Goal: Communication & Community: Answer question/provide support

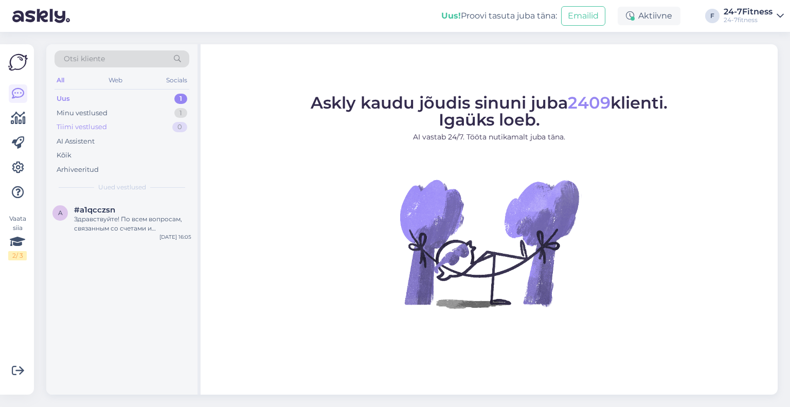
click at [127, 124] on div "Tiimi vestlused 0" at bounding box center [122, 127] width 135 height 14
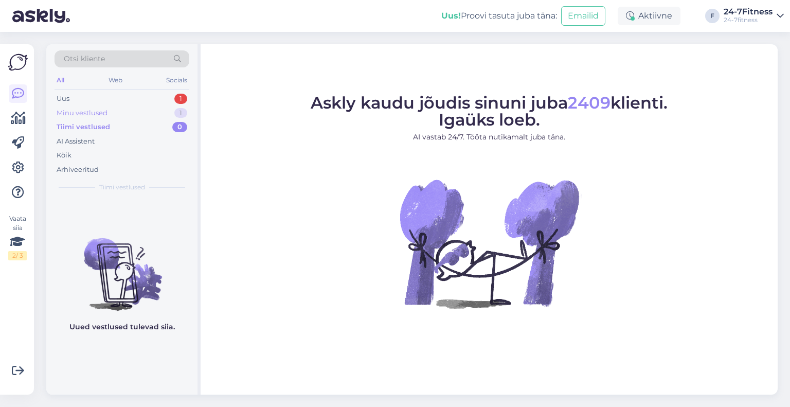
click at [124, 112] on div "Minu vestlused 1" at bounding box center [122, 113] width 135 height 14
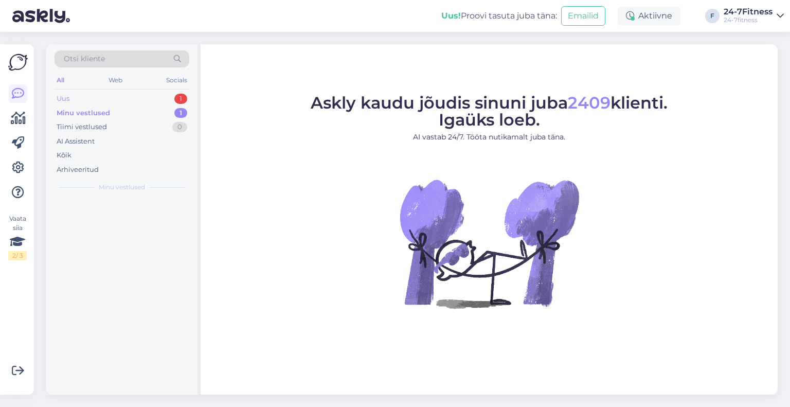
click at [123, 100] on div "Uus 1" at bounding box center [122, 99] width 135 height 14
click at [141, 251] on div "a #a1qcczsn Здравствуйте! По всем вопросам, связанным со счетами и задолженност…" at bounding box center [121, 296] width 151 height 196
click at [142, 235] on div "a #a1qcczsn Здравствуйте! По всем вопросам, связанным со счетами и задолженност…" at bounding box center [121, 221] width 151 height 46
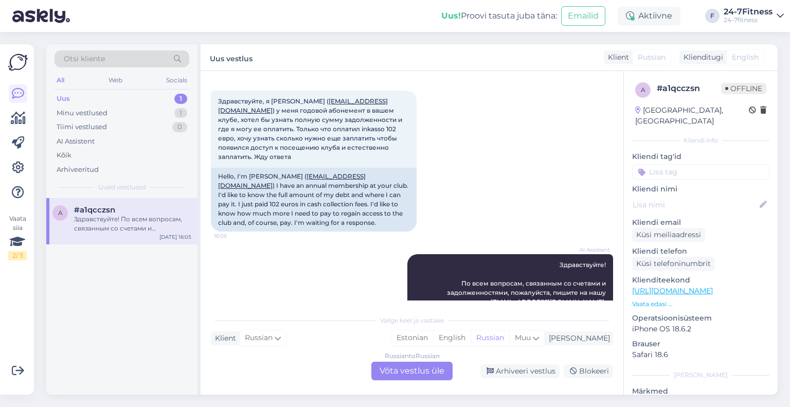
scroll to position [97, 0]
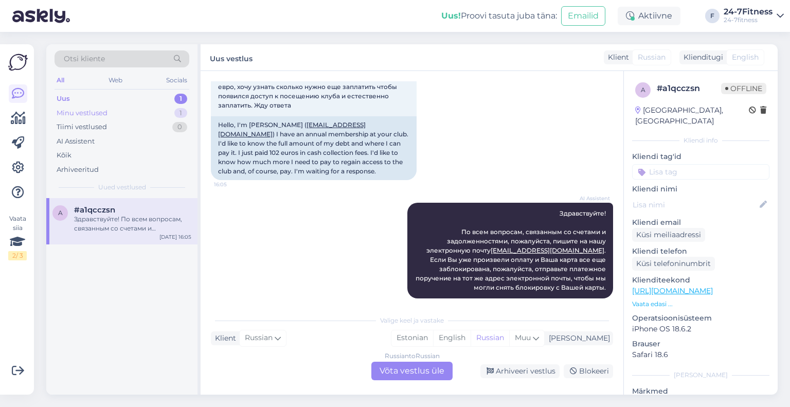
click at [127, 116] on div "Minu vestlused 1" at bounding box center [122, 113] width 135 height 14
click at [130, 220] on div "Soovi korral saate tellida endale liikmekaardi, kui Teil telefonis internetiühe…" at bounding box center [132, 224] width 117 height 19
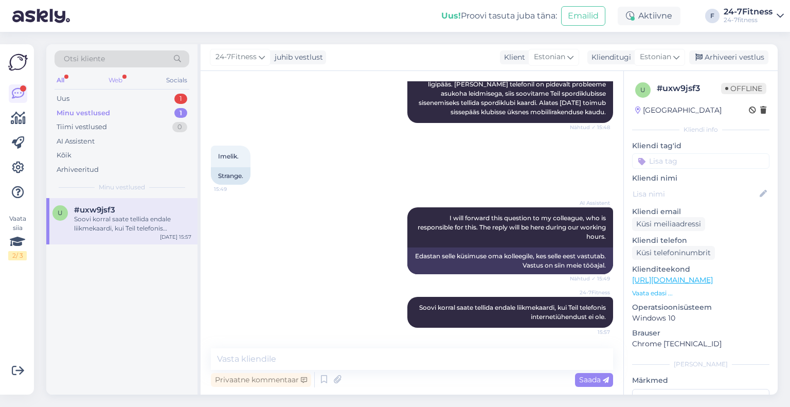
click at [121, 82] on div "Web" at bounding box center [115, 80] width 18 height 13
click at [126, 227] on div "Soovi korral saate tellida endale liikmekaardi, kui Teil telefonis internetiühe…" at bounding box center [132, 224] width 117 height 19
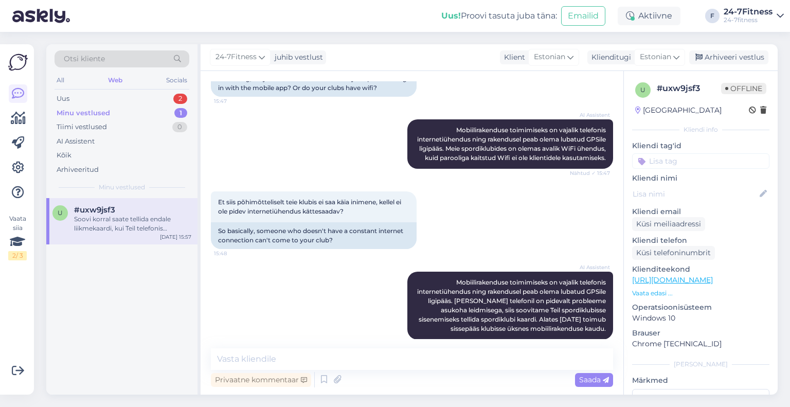
scroll to position [171, 0]
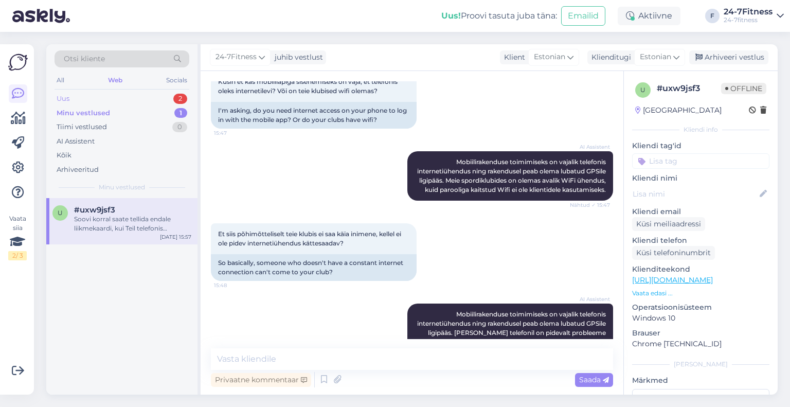
click at [118, 96] on div "Uus 2" at bounding box center [122, 99] width 135 height 14
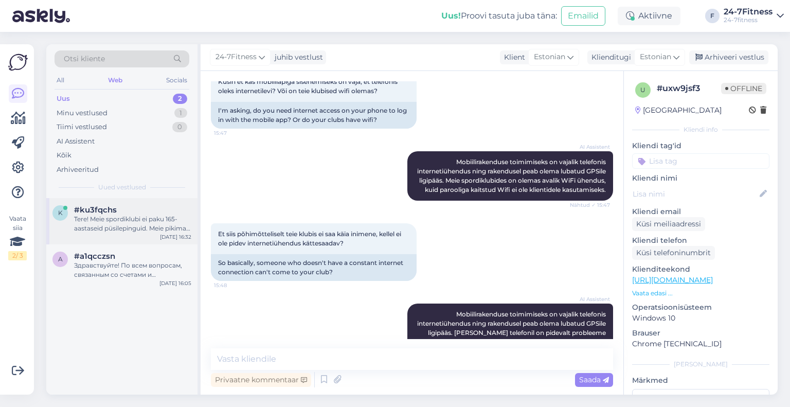
click at [136, 216] on div "Tere! Meie spordiklubi ei paku 165-aastaseid püsilepinguid. Meie pikimad paketi…" at bounding box center [132, 224] width 117 height 19
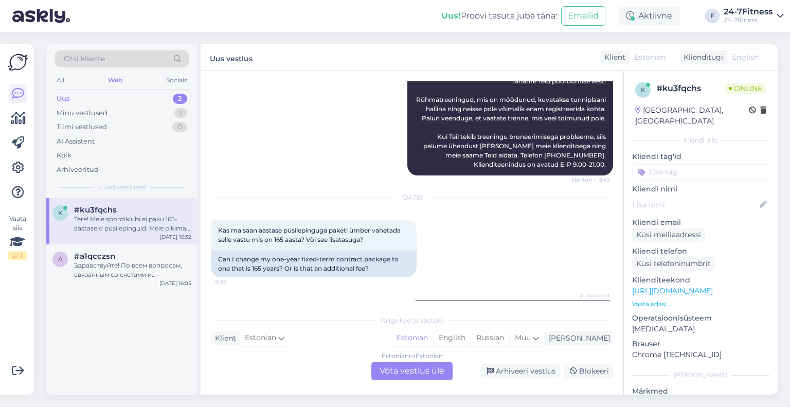
scroll to position [578, 0]
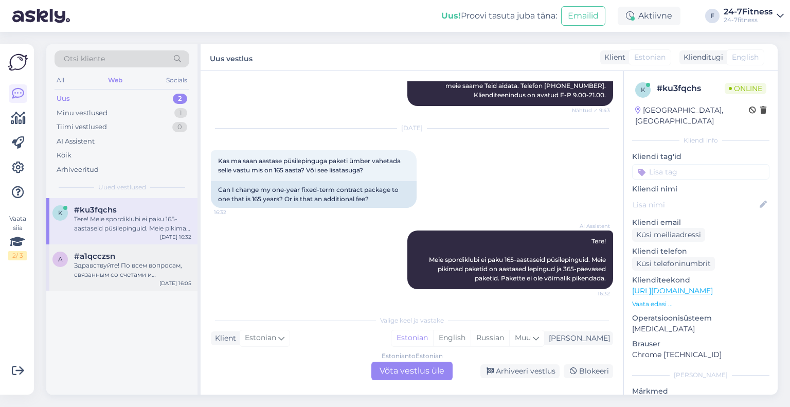
click at [114, 276] on div "Здравствуйте! По всем вопросам, связанным со счетами и задолженностями, пожалуй…" at bounding box center [132, 270] width 117 height 19
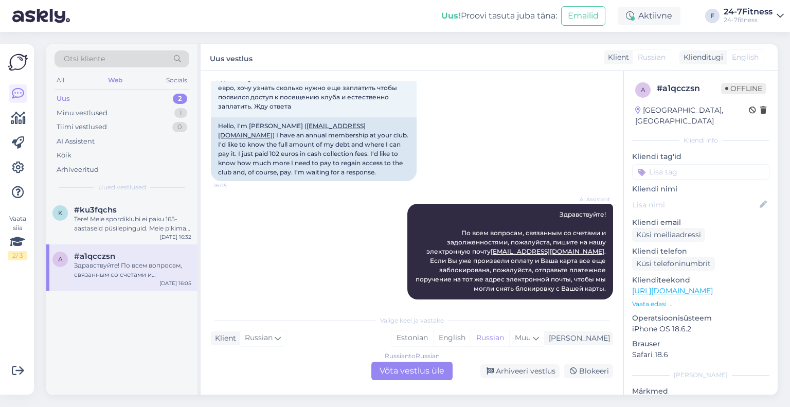
scroll to position [97, 0]
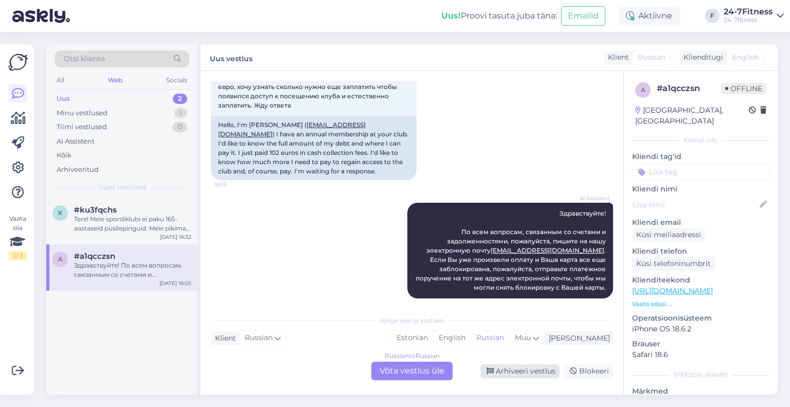
click at [533, 378] on div "Arhiveeri vestlus" at bounding box center [519, 371] width 79 height 14
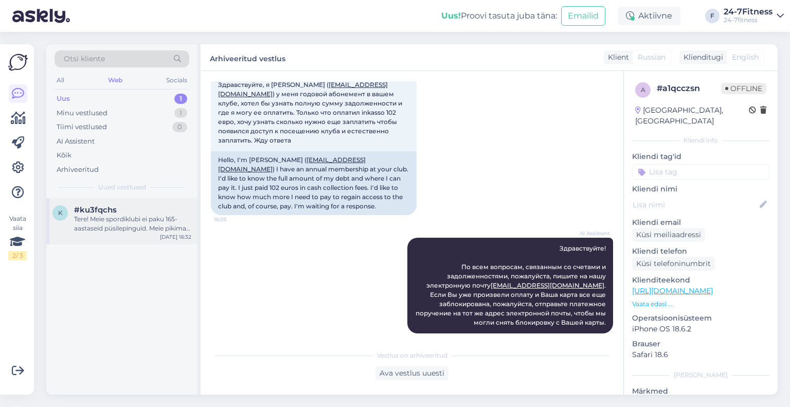
click at [133, 229] on div "Tere! Meie spordiklubi ei paku 165-aastaseid püsilepinguid. Meie pikimad paketi…" at bounding box center [132, 224] width 117 height 19
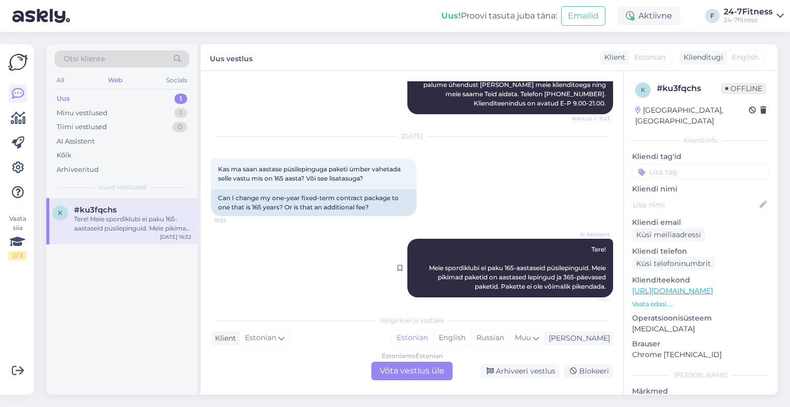
scroll to position [578, 0]
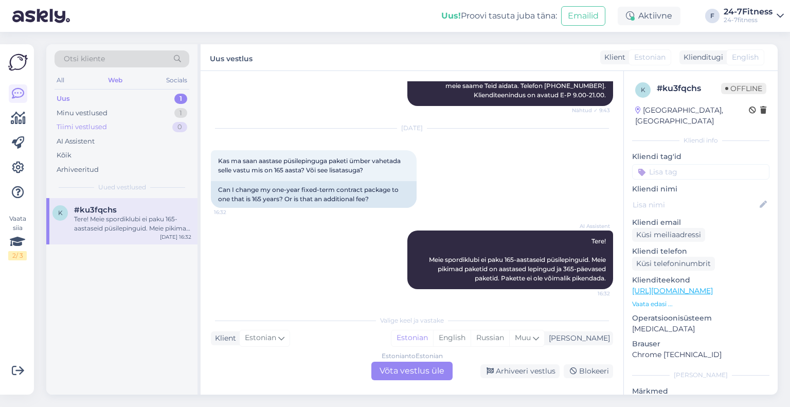
click at [81, 125] on div "Tiimi vestlused" at bounding box center [82, 127] width 50 height 10
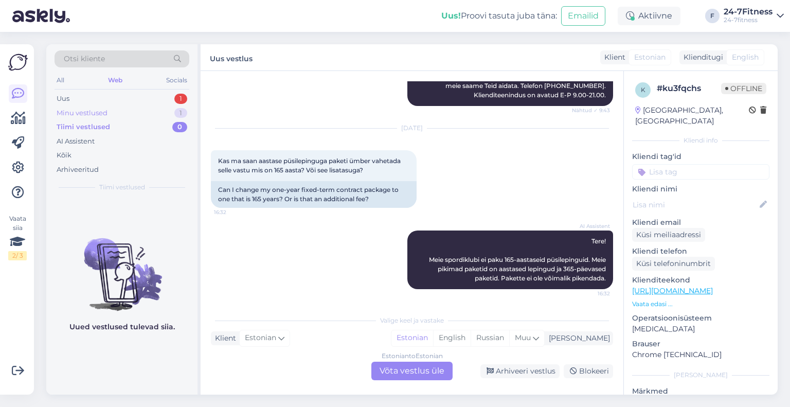
click at [81, 114] on div "Minu vestlused" at bounding box center [82, 113] width 51 height 10
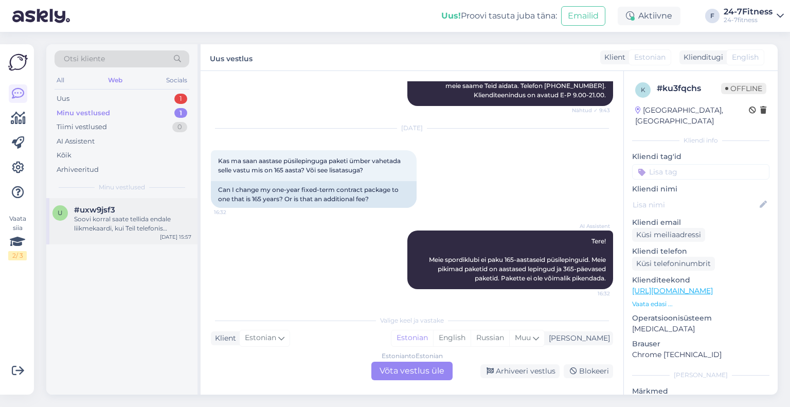
click at [111, 217] on div "Soovi korral saate tellida endale liikmekaardi, kui Teil telefonis internetiühe…" at bounding box center [132, 224] width 117 height 19
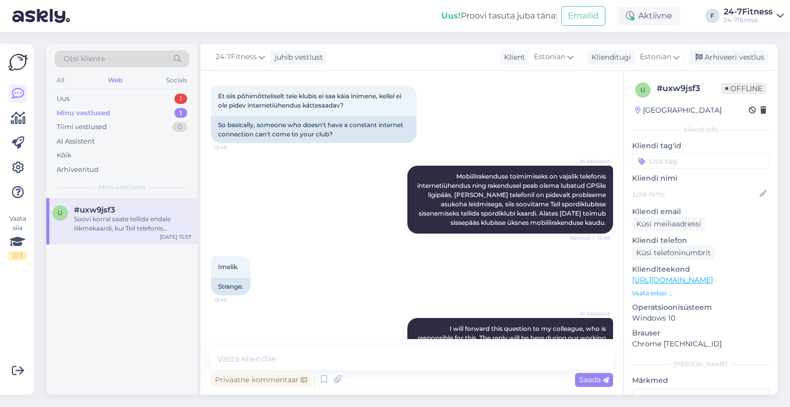
scroll to position [428, 0]
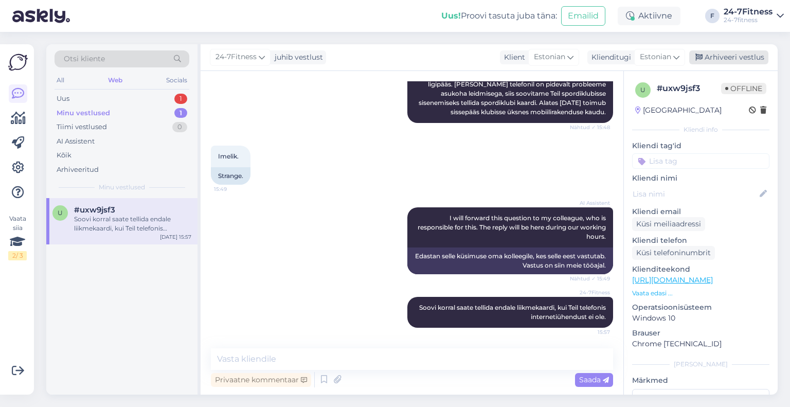
click at [751, 56] on div "Arhiveeri vestlus" at bounding box center [728, 57] width 79 height 14
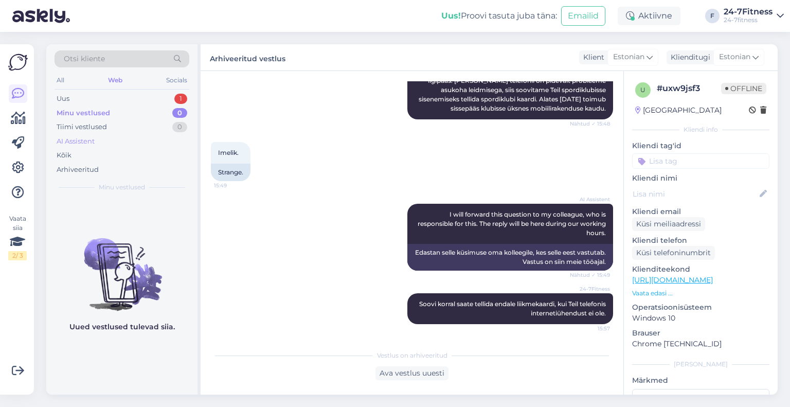
click at [90, 141] on div "AI Assistent" at bounding box center [76, 141] width 38 height 10
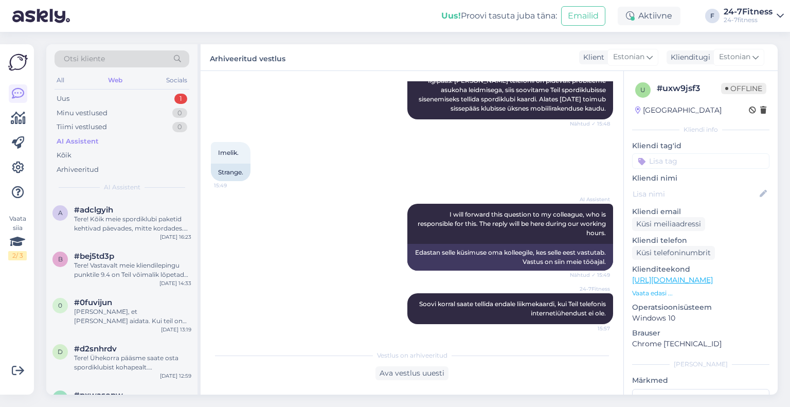
scroll to position [432, 0]
click at [121, 95] on div "Uus 1" at bounding box center [122, 99] width 135 height 14
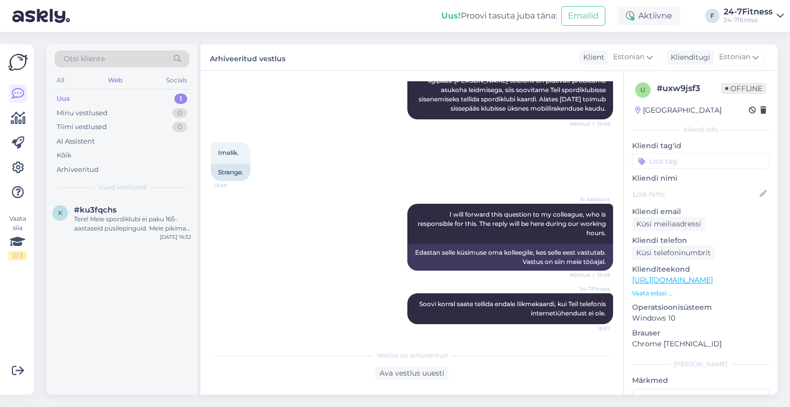
click at [139, 210] on div "#ku3fqchs" at bounding box center [132, 209] width 117 height 9
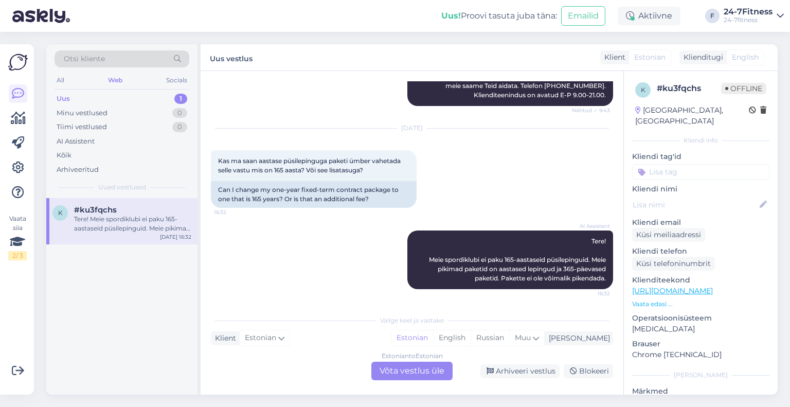
scroll to position [578, 0]
click at [132, 111] on div "Minu vestlused 0" at bounding box center [122, 113] width 135 height 14
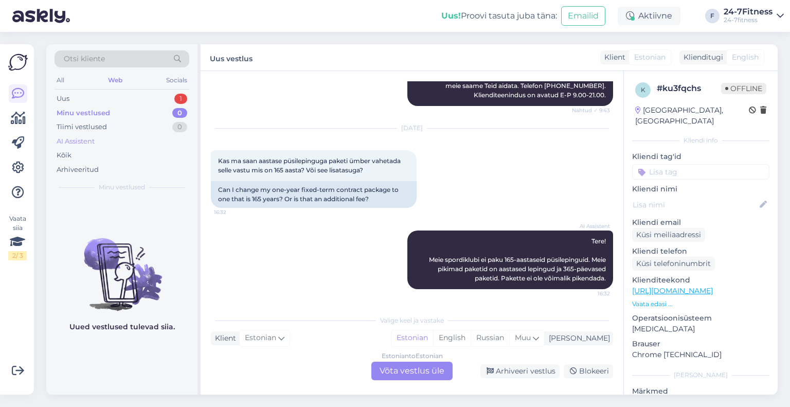
click at [117, 135] on div "AI Assistent" at bounding box center [122, 141] width 135 height 14
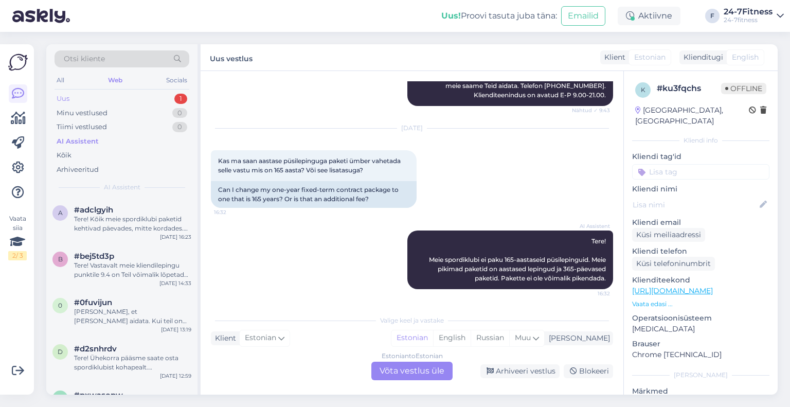
click at [104, 98] on div "Uus 1" at bounding box center [122, 99] width 135 height 14
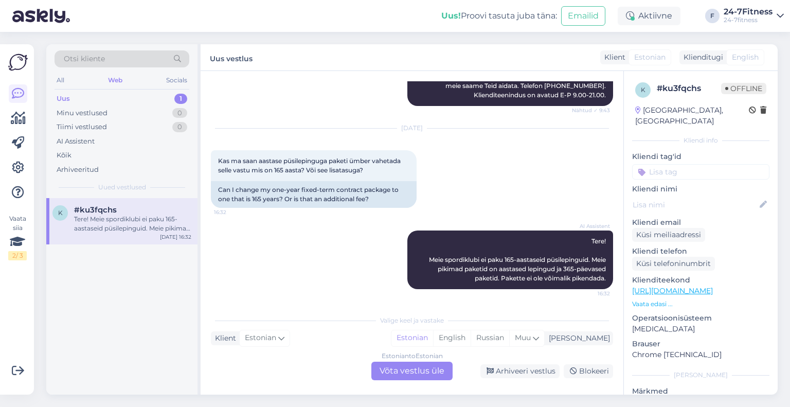
click at [128, 222] on div "Tere! Meie spordiklubi ei paku 165-aastaseid püsilepinguid. Meie pikimad paketi…" at bounding box center [132, 224] width 117 height 19
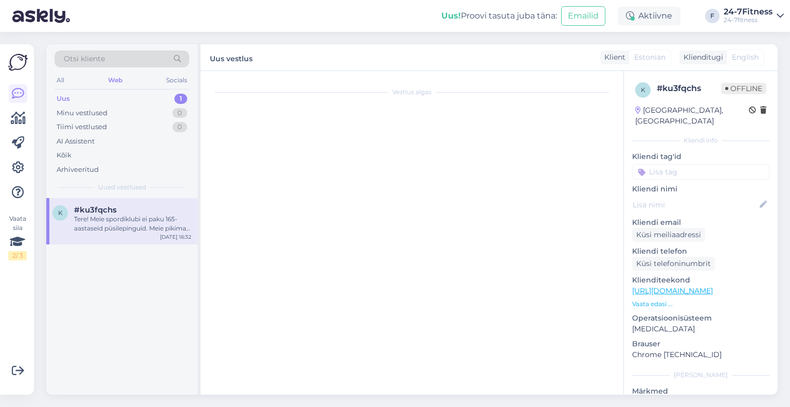
scroll to position [0, 0]
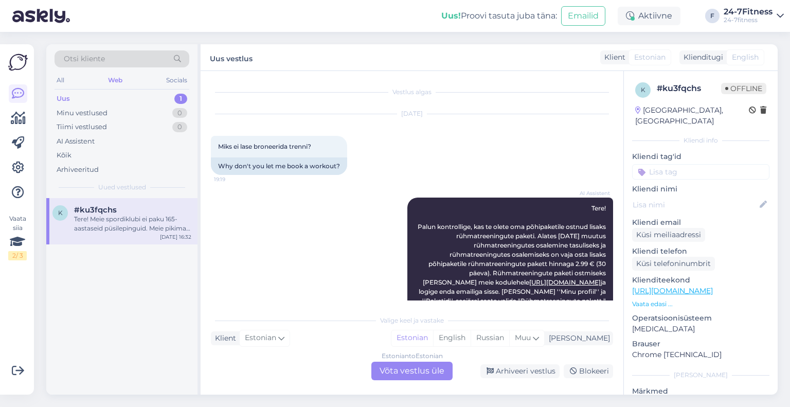
click at [415, 373] on div "Estonian to Estonian Võta vestlus üle" at bounding box center [411, 371] width 81 height 19
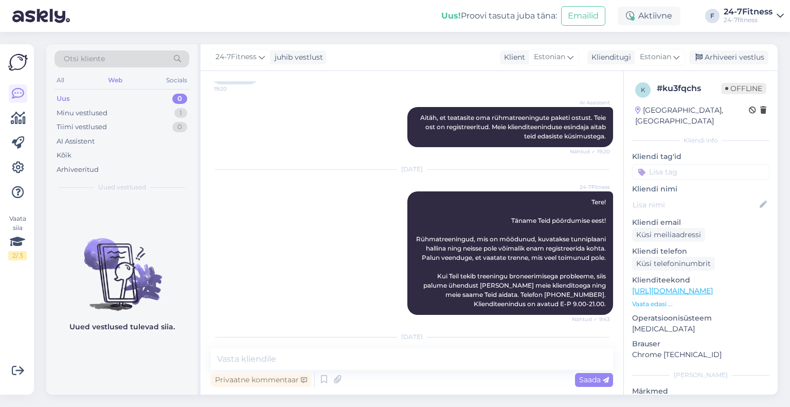
scroll to position [539, 0]
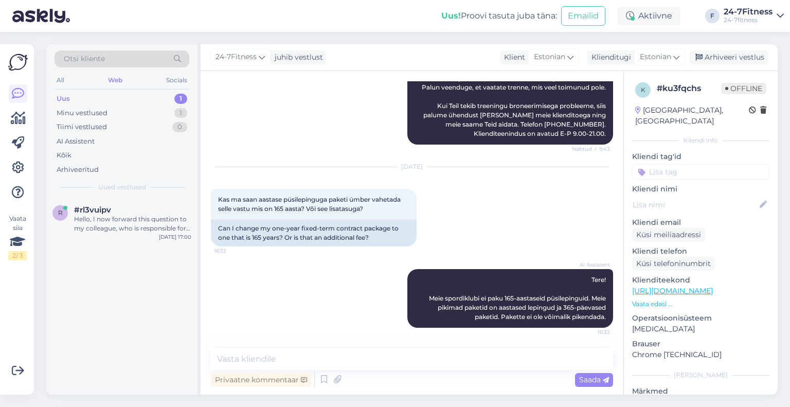
click at [134, 96] on div "Uus 1" at bounding box center [122, 99] width 135 height 14
click at [136, 234] on div "r #rl3vuipv Hello, I now forward this question to my colleague, who is responsi…" at bounding box center [121, 221] width 151 height 46
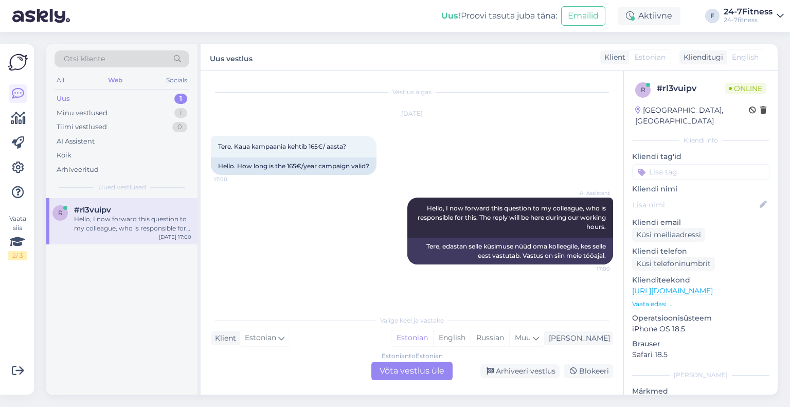
click at [401, 364] on div "Estonian to Estonian Võta vestlus üle" at bounding box center [411, 371] width 81 height 19
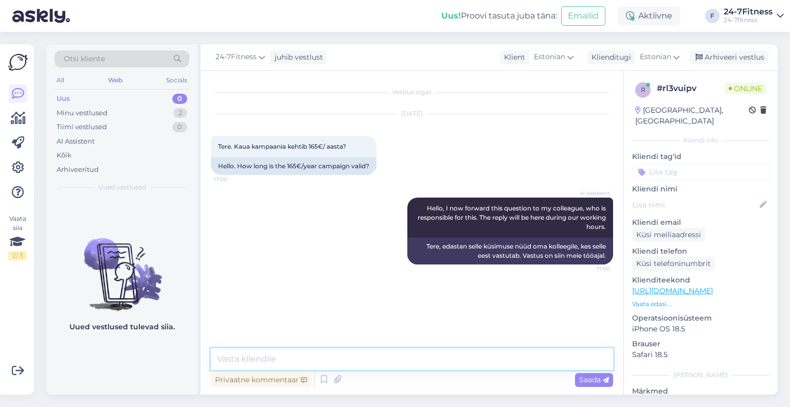
click at [401, 364] on textarea at bounding box center [412, 359] width 402 height 22
paste textarea "Pakkumine kehtib kuni 21.09 hilisõhtun"
type textarea "Pakkumine kehtib kuni 21.09 hilisõhtuni."
click at [596, 378] on span "Saada" at bounding box center [594, 379] width 30 height 9
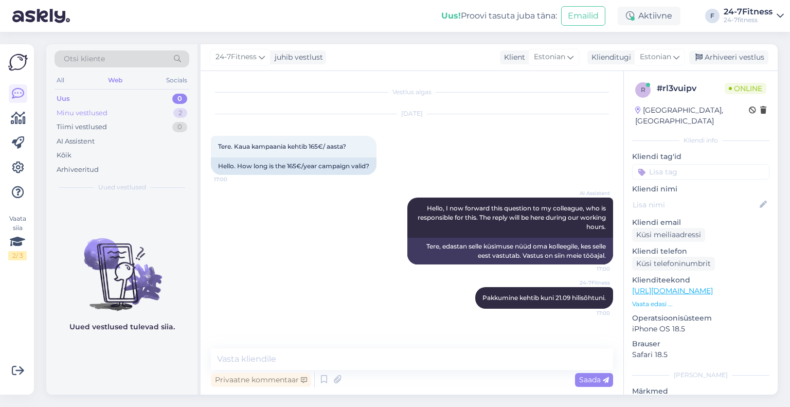
click at [126, 113] on div "Minu vestlused 2" at bounding box center [122, 113] width 135 height 14
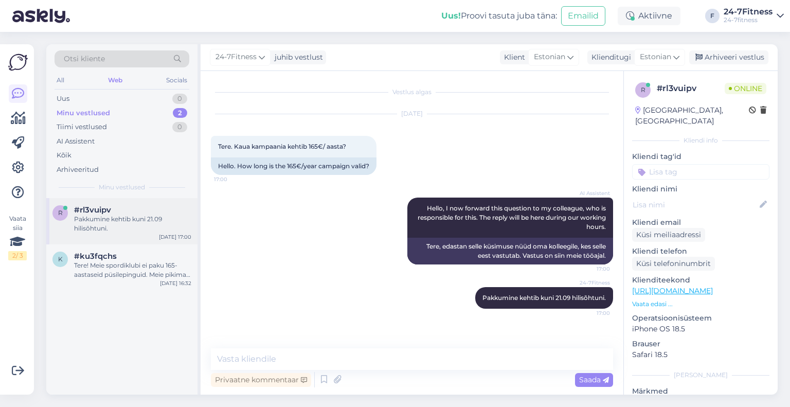
click at [142, 223] on div "Pakkumine kehtib kuni 21.09 hilisõhtuni." at bounding box center [132, 224] width 117 height 19
click at [122, 74] on div "All Web Socials" at bounding box center [122, 82] width 135 height 16
click at [118, 77] on div "Web" at bounding box center [115, 80] width 19 height 13
click at [130, 272] on div "Tere! Meie spordiklubi ei paku 165-aastaseid püsilepinguid. Meie pikimad paketi…" at bounding box center [132, 270] width 117 height 19
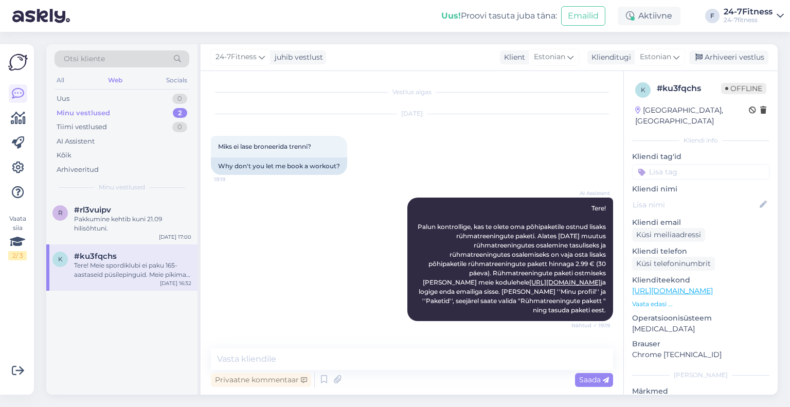
scroll to position [539, 0]
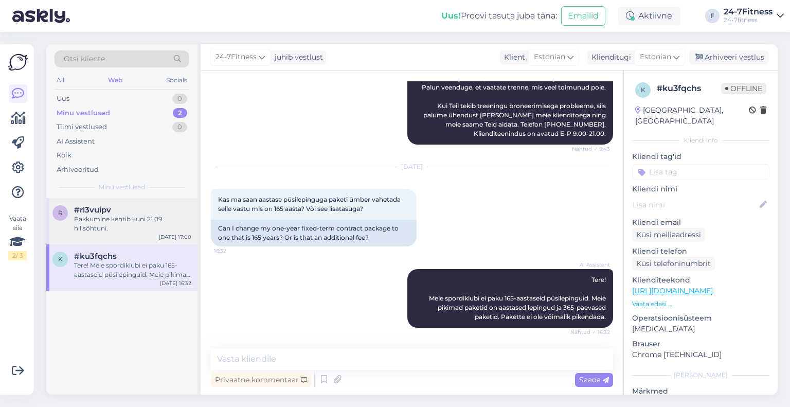
click at [130, 234] on div "r #rl3vuipv Pakkumine kehtib kuni 21.09 hilisõhtuni. [DATE] 17:00" at bounding box center [121, 221] width 151 height 46
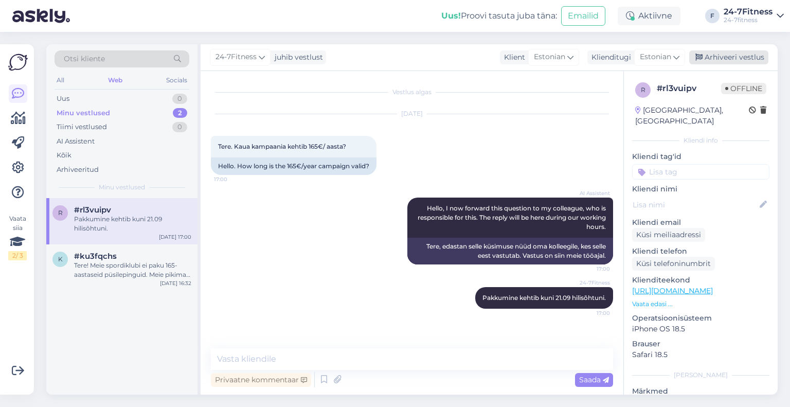
click at [708, 52] on div "Arhiveeri vestlus" at bounding box center [728, 57] width 79 height 14
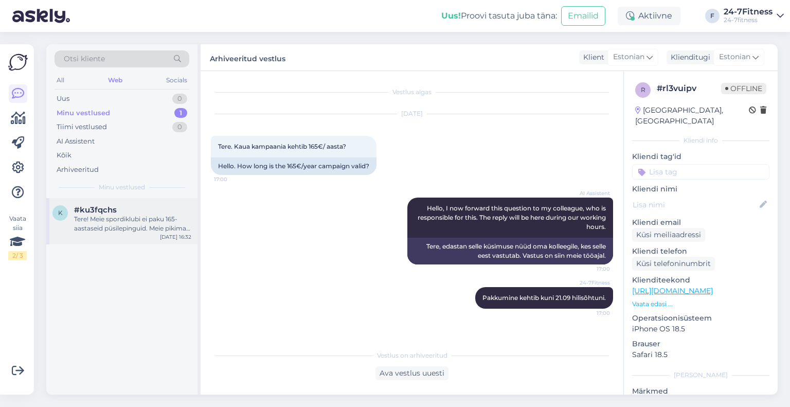
click at [115, 220] on div "Tere! Meie spordiklubi ei paku 165-aastaseid püsilepinguid. Meie pikimad paketi…" at bounding box center [132, 224] width 117 height 19
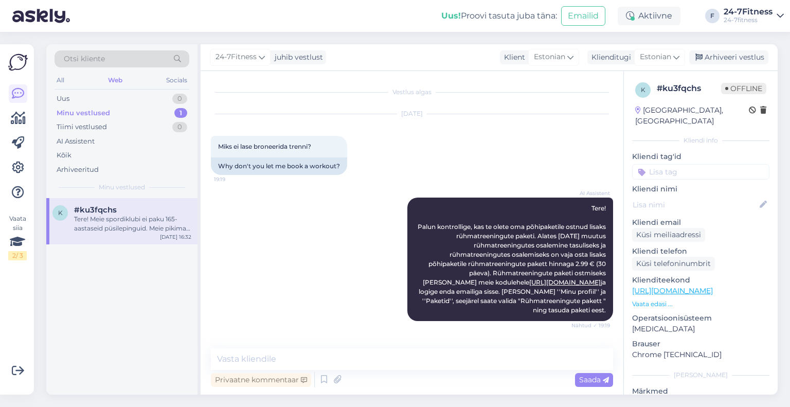
scroll to position [539, 0]
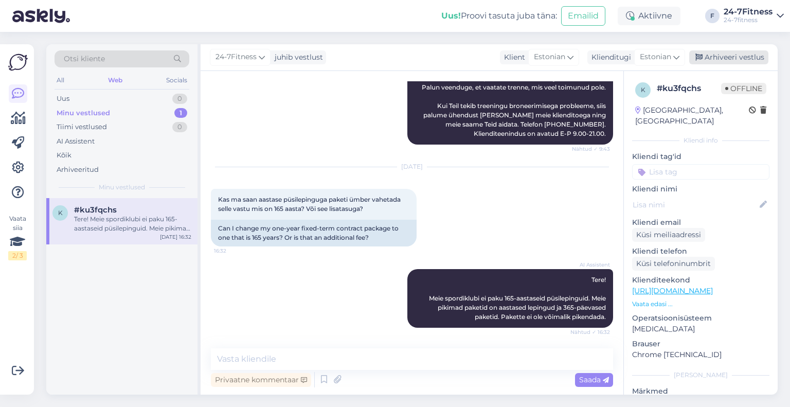
click at [724, 52] on div "Arhiveeri vestlus" at bounding box center [728, 57] width 79 height 14
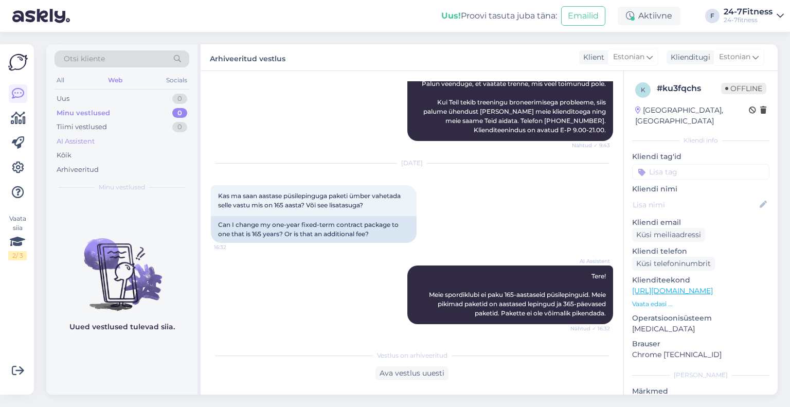
click at [113, 145] on div "AI Assistent" at bounding box center [122, 141] width 135 height 14
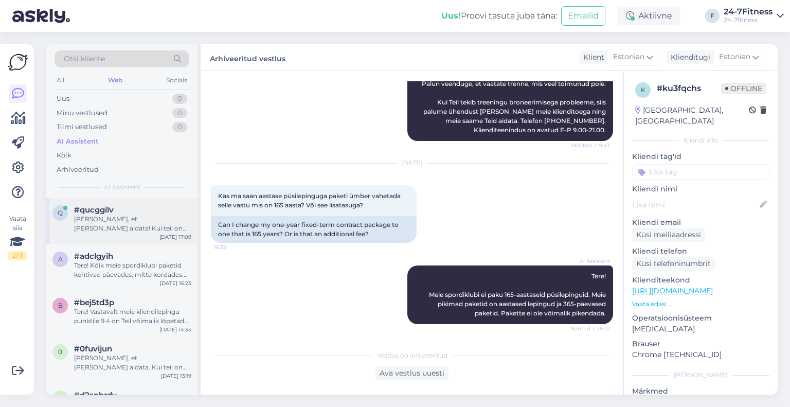
click at [116, 224] on div "[PERSON_NAME], et [PERSON_NAME] aidata! Kui teil on veel küsimusi, andke julgel…" at bounding box center [132, 224] width 117 height 19
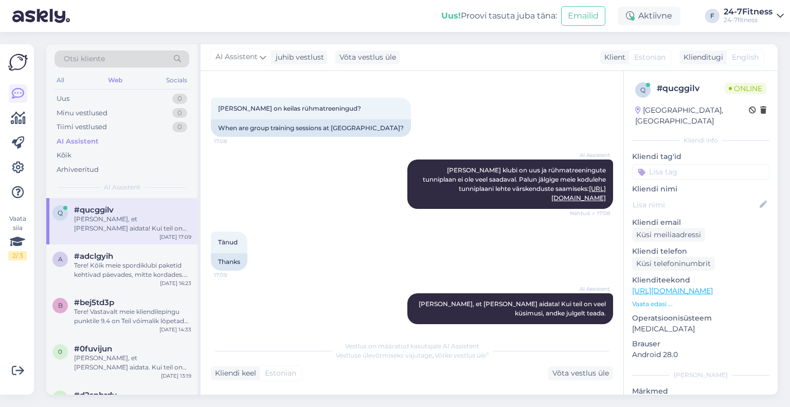
scroll to position [278, 0]
click at [115, 76] on div "Web" at bounding box center [115, 80] width 19 height 13
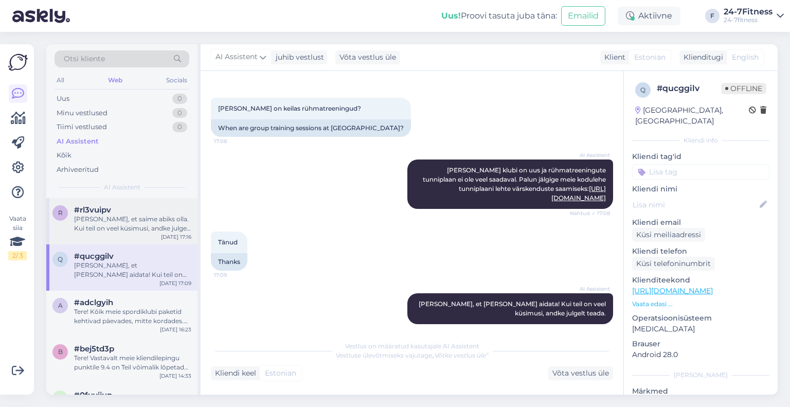
click at [139, 229] on div "[PERSON_NAME], et saime abiks olla. Kui teil on veel küsimusi, andke julgelt te…" at bounding box center [132, 224] width 117 height 19
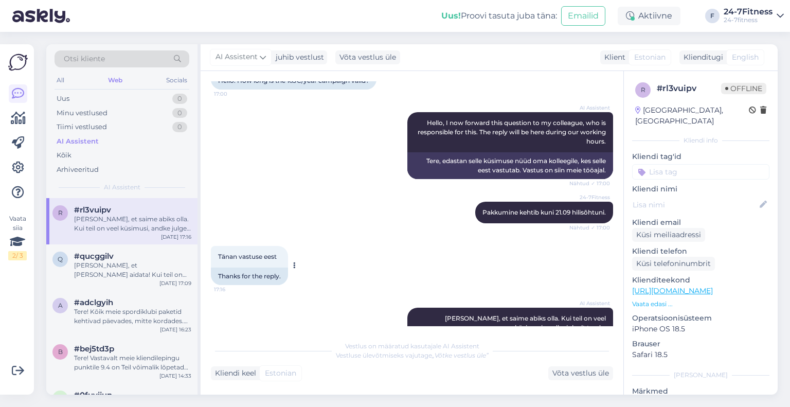
scroll to position [109, 0]
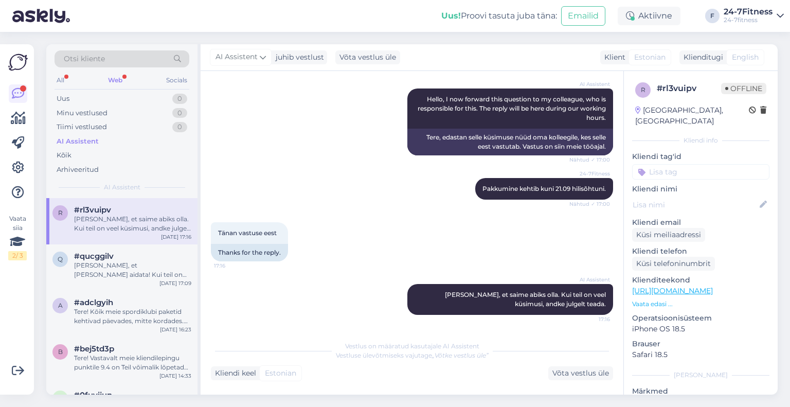
click at [121, 77] on div "Web" at bounding box center [115, 80] width 19 height 13
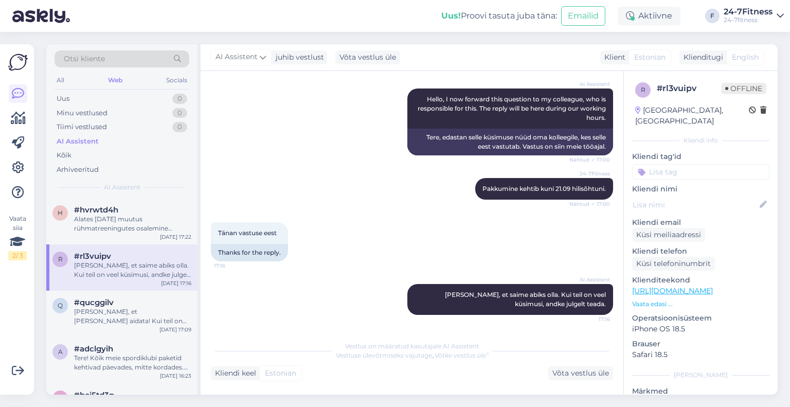
click at [117, 231] on div "Alates [DATE] muutus rühmatreeningutes osalemine tasuliseks. Rühmatreeningutes …" at bounding box center [132, 224] width 117 height 19
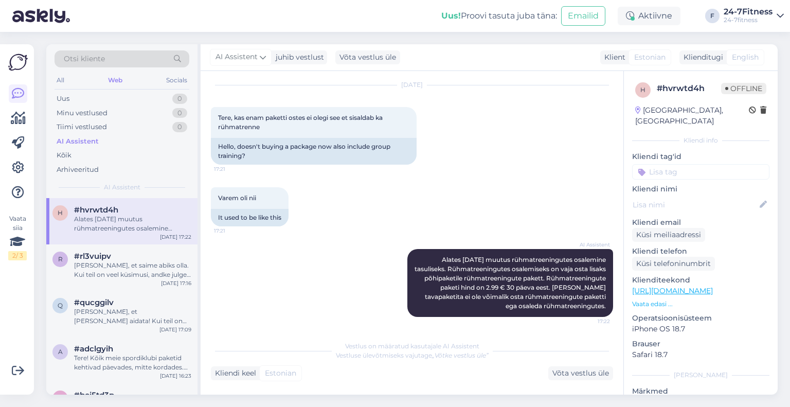
scroll to position [31, 0]
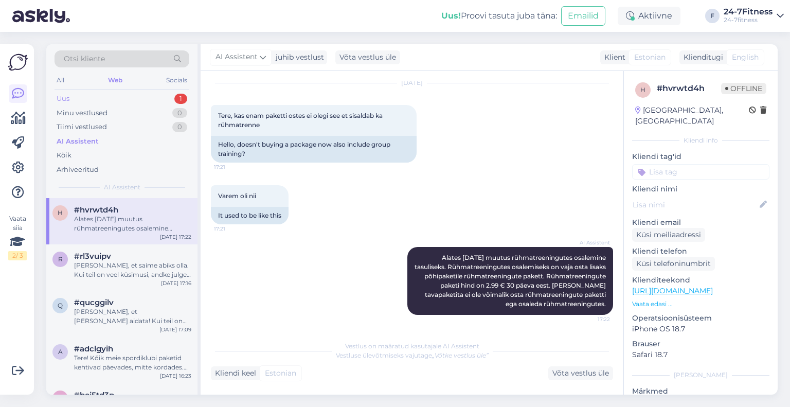
click at [136, 92] on div "Uus 1" at bounding box center [122, 99] width 135 height 14
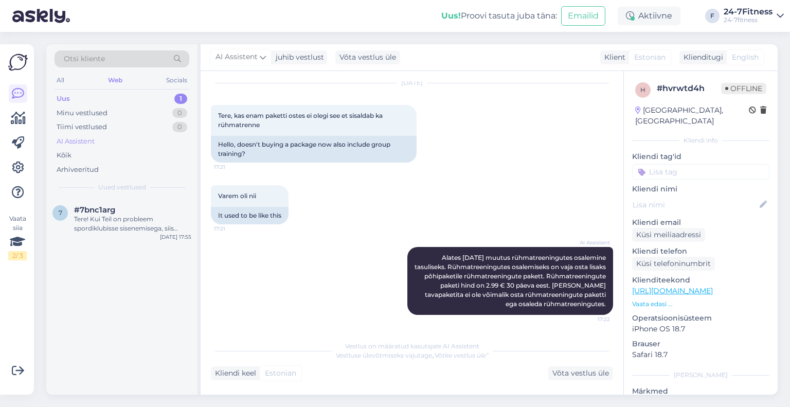
click at [88, 137] on div "AI Assistent" at bounding box center [76, 141] width 38 height 10
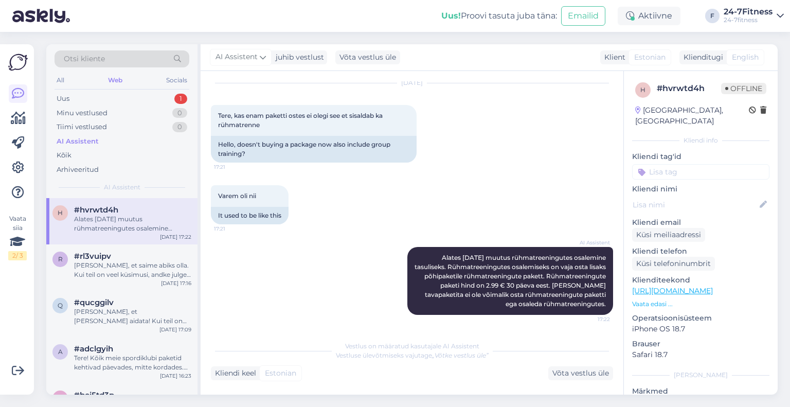
click at [118, 204] on div "h #hvrwtd4h Alates [DATE] muutus rühmatreeningutes osalemine tasuliseks. Rühmat…" at bounding box center [121, 221] width 151 height 46
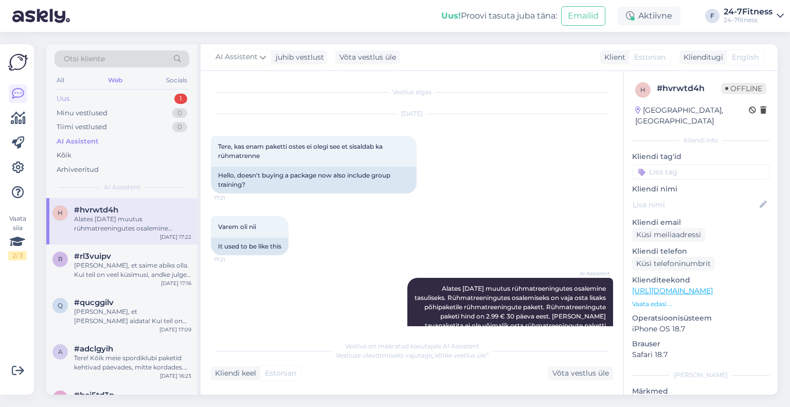
click at [119, 98] on div "Uus 1" at bounding box center [122, 99] width 135 height 14
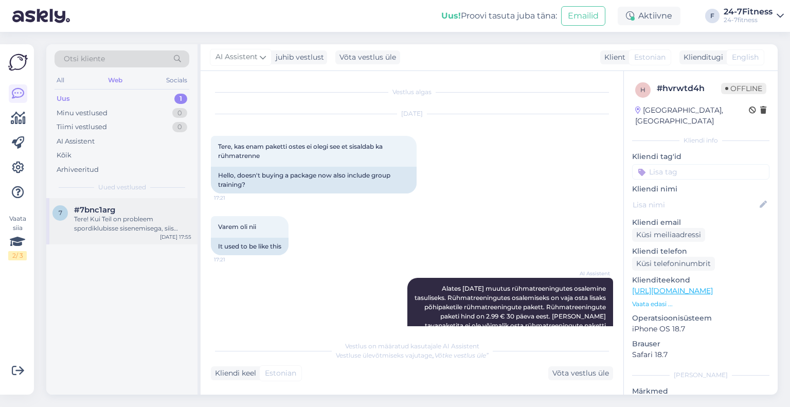
click at [132, 216] on div "Tere! Kui Teil on probleem spordiklubisse sisenemisega, siis palun helistage me…" at bounding box center [132, 224] width 117 height 19
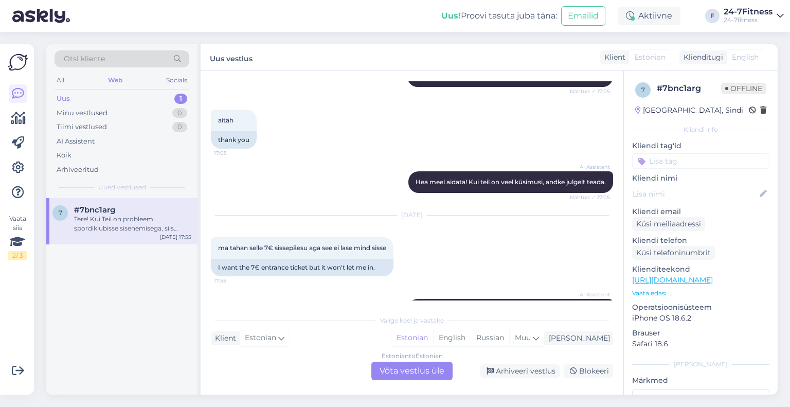
scroll to position [256, 0]
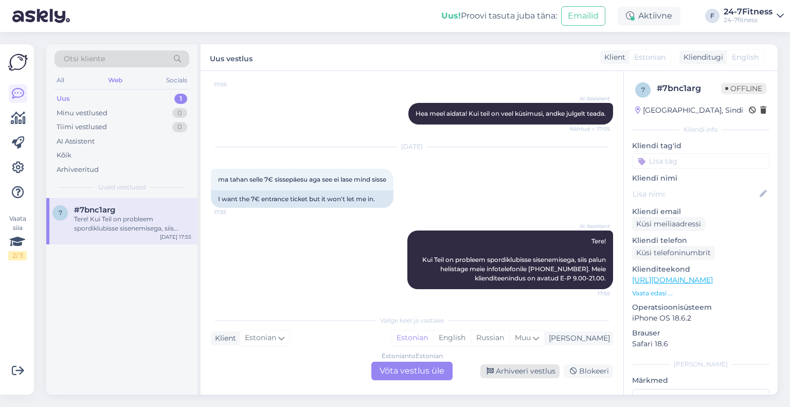
click at [502, 374] on div "Arhiveeri vestlus" at bounding box center [519, 371] width 79 height 14
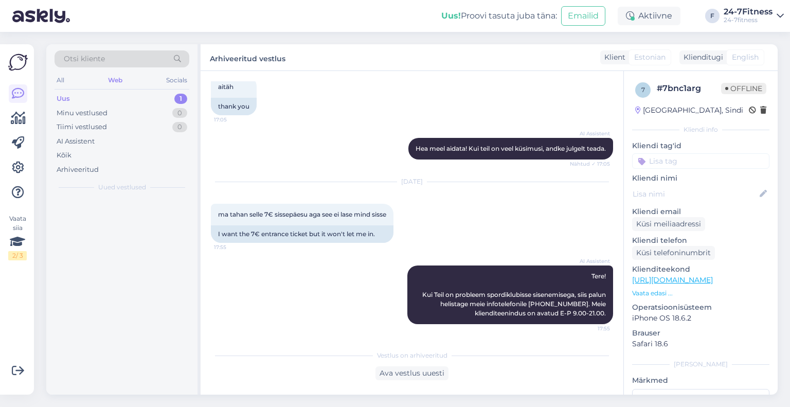
scroll to position [221, 0]
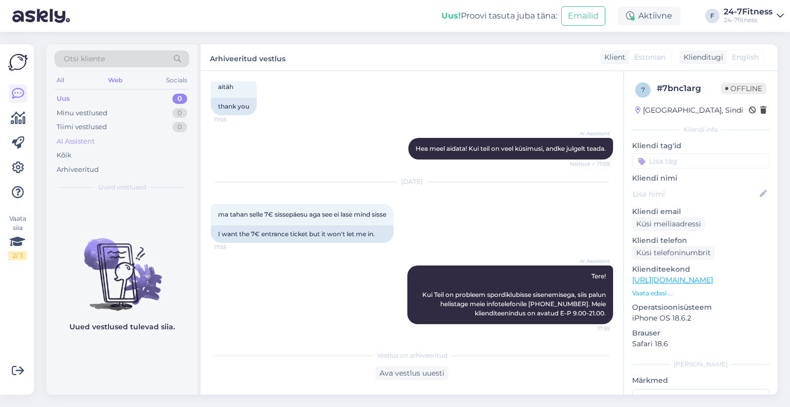
click at [91, 139] on div "AI Assistent" at bounding box center [76, 141] width 38 height 10
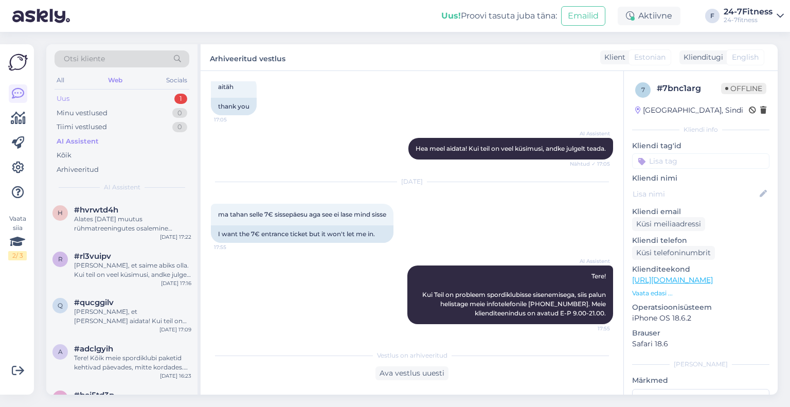
click at [103, 100] on div "Uus 1" at bounding box center [122, 99] width 135 height 14
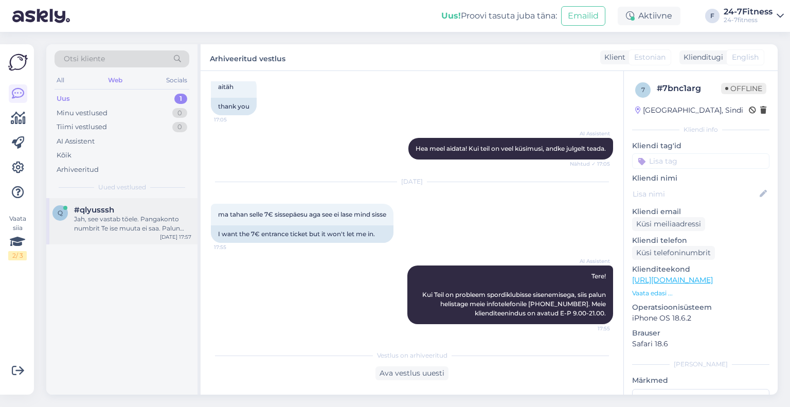
click at [137, 223] on div "Jah, see vastab tõele. Pangakonto numbrit Te ise muuta ei saa. Palun saatke e-m…" at bounding box center [132, 224] width 117 height 19
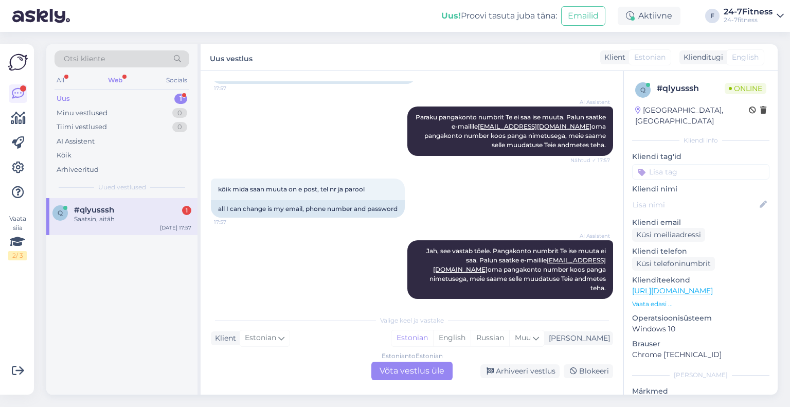
scroll to position [287, 0]
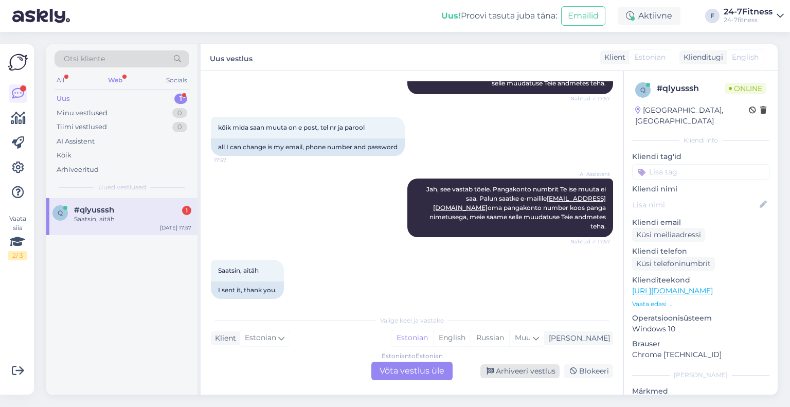
click at [514, 374] on div "Arhiveeri vestlus" at bounding box center [519, 371] width 79 height 14
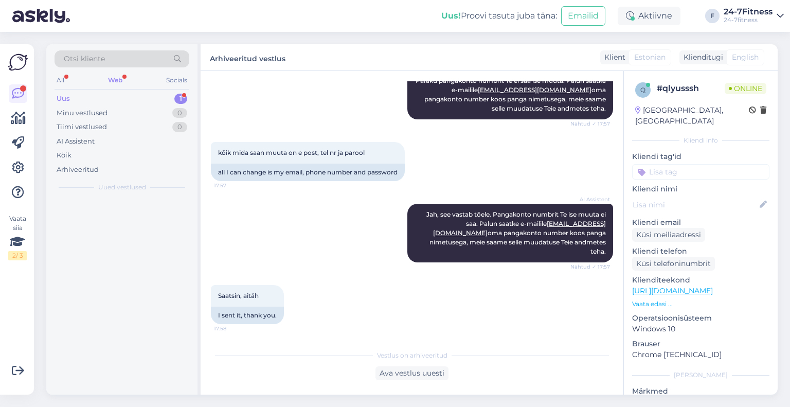
scroll to position [252, 0]
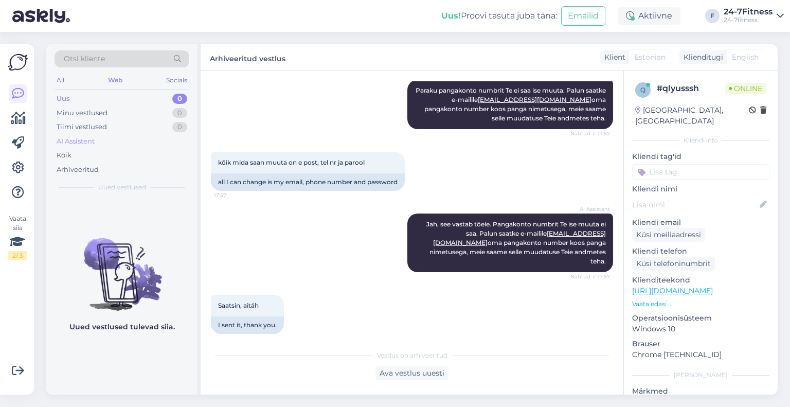
click at [101, 139] on div "AI Assistent" at bounding box center [122, 141] width 135 height 14
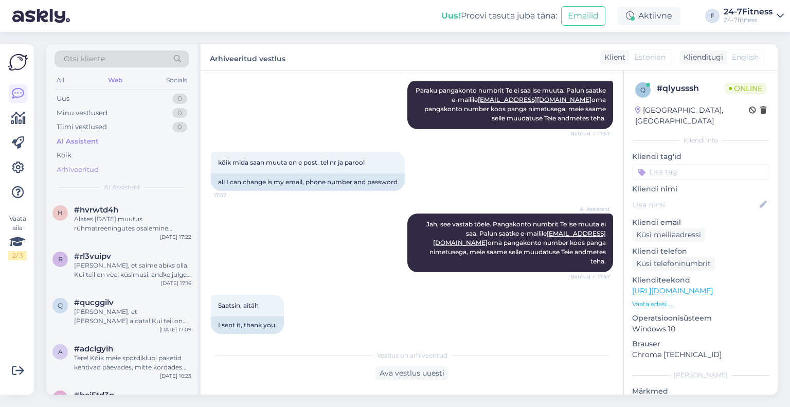
click at [93, 172] on div "Arhiveeritud" at bounding box center [78, 170] width 42 height 10
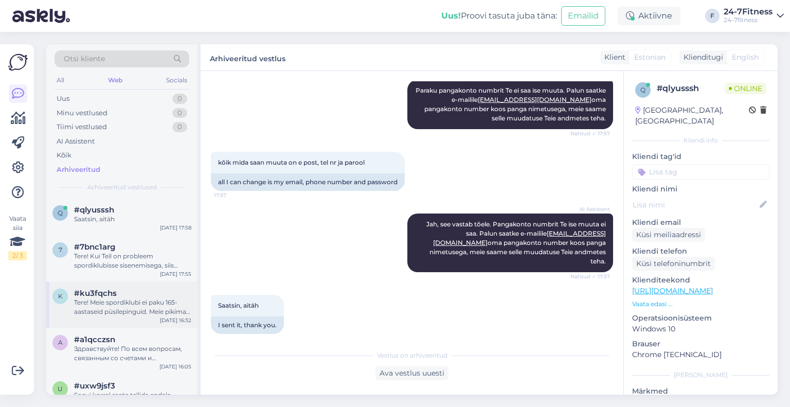
click at [133, 304] on div "Tere! Meie spordiklubi ei paku 165-aastaseid püsilepinguid. Meie pikimad paketi…" at bounding box center [132, 307] width 117 height 19
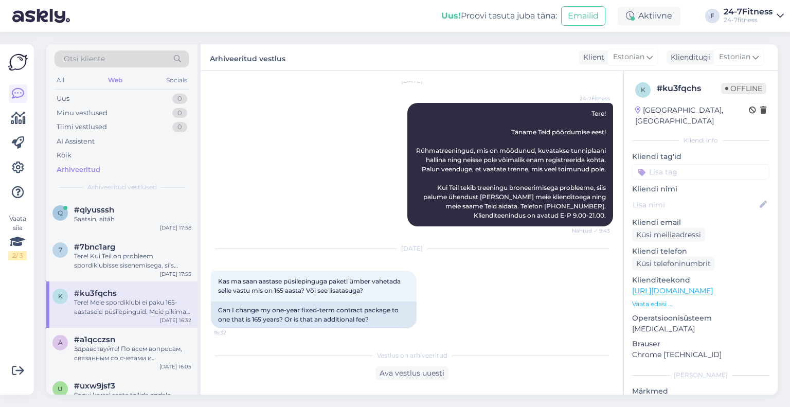
scroll to position [543, 0]
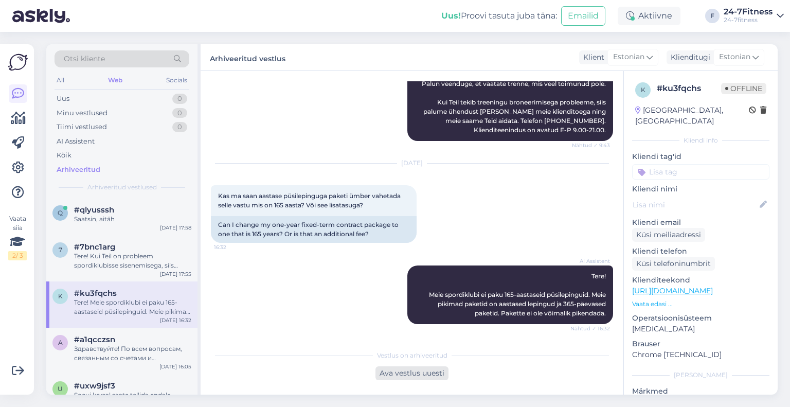
click at [387, 369] on div "Ava vestlus uuesti" at bounding box center [412, 373] width 73 height 14
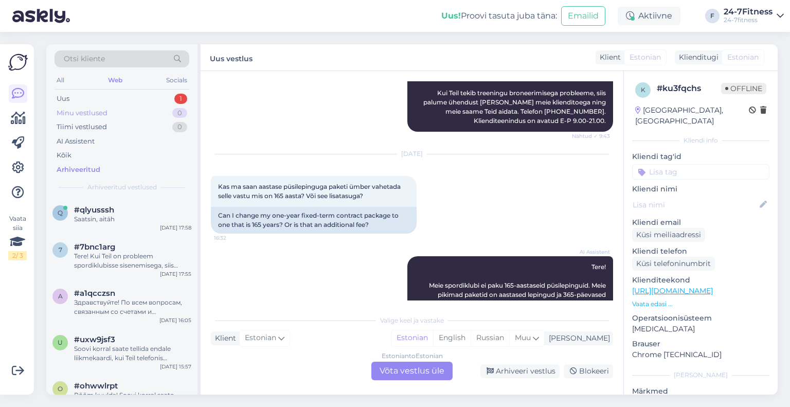
click at [136, 106] on div "Minu vestlused 0" at bounding box center [122, 113] width 135 height 14
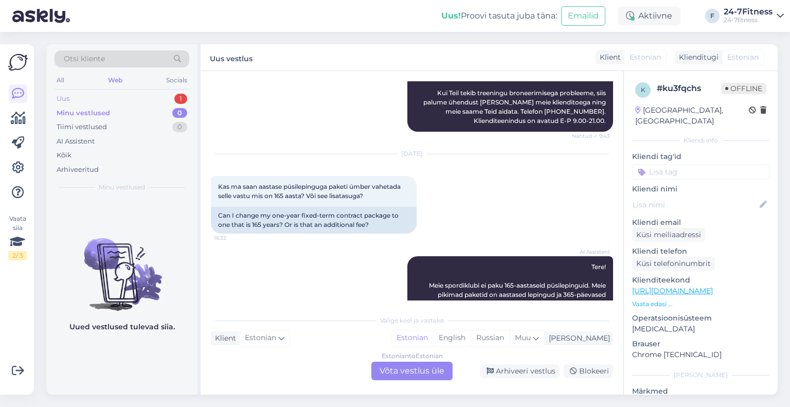
click at [77, 95] on div "Uus 1" at bounding box center [122, 99] width 135 height 14
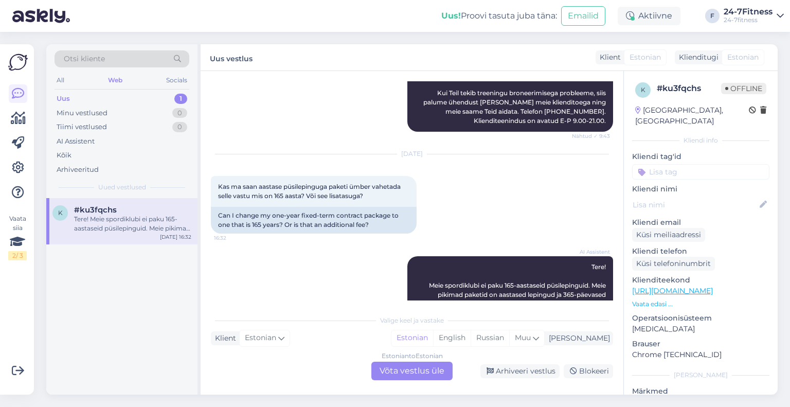
click at [124, 210] on div "#ku3fqchs" at bounding box center [132, 209] width 117 height 9
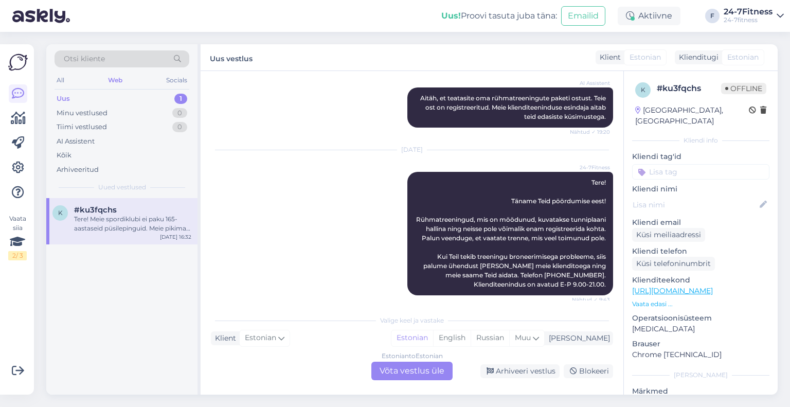
scroll to position [578, 0]
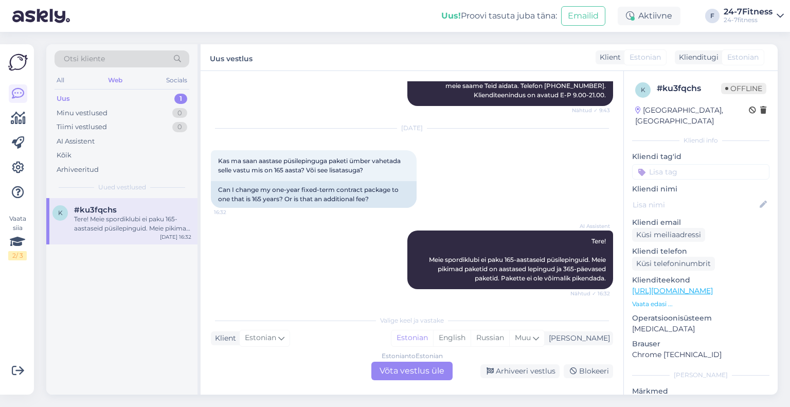
click at [403, 368] on div "Estonian to Estonian Võta vestlus üle" at bounding box center [411, 371] width 81 height 19
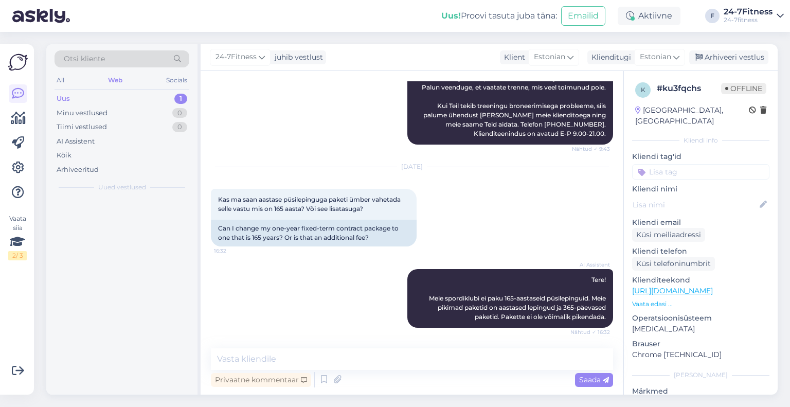
scroll to position [539, 0]
click at [381, 359] on textarea at bounding box center [412, 359] width 402 height 22
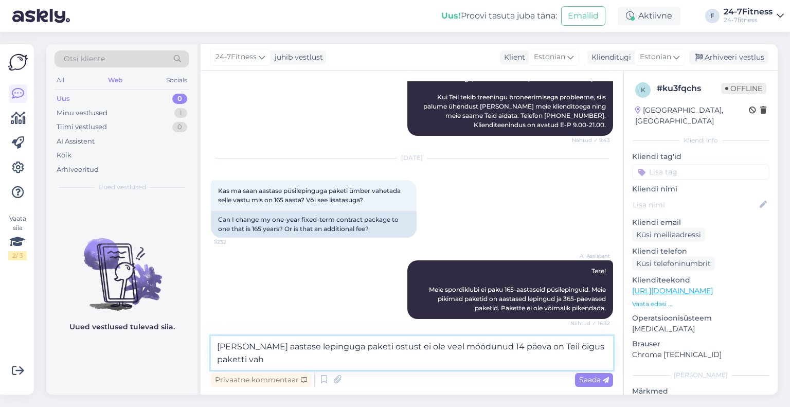
scroll to position [551, 0]
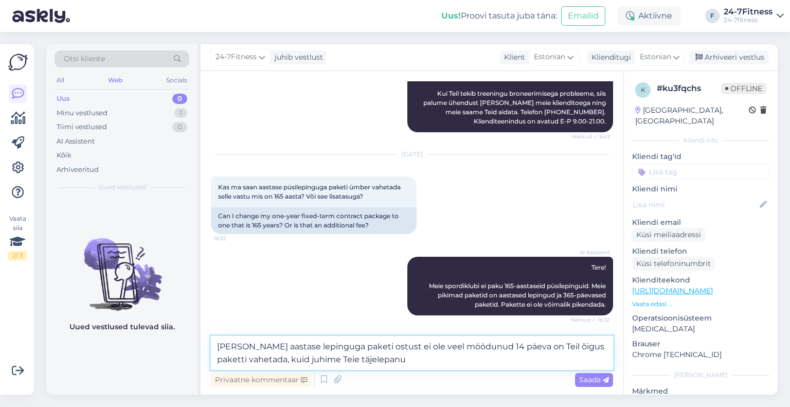
click at [340, 353] on textarea "[PERSON_NAME] aastase lepinguga paketi ostust ei ole veel möödunud 14 päeva on …" at bounding box center [412, 353] width 402 height 34
click at [391, 362] on textarea "[PERSON_NAME] aastase lepinguga paketi ostust ei ole veel möödunud 14 päeva on …" at bounding box center [412, 353] width 402 height 34
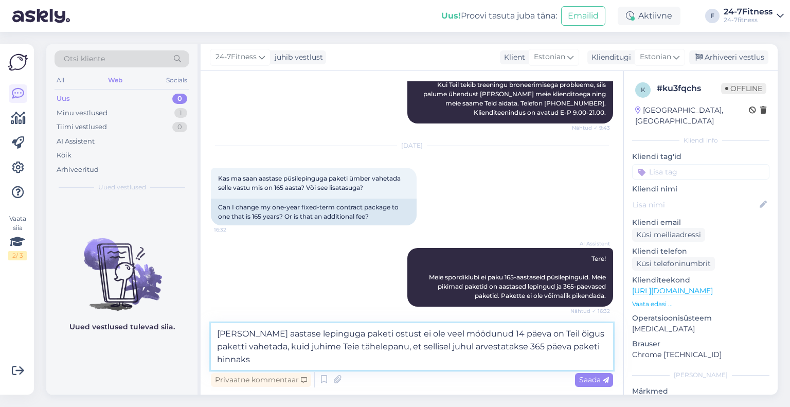
scroll to position [565, 0]
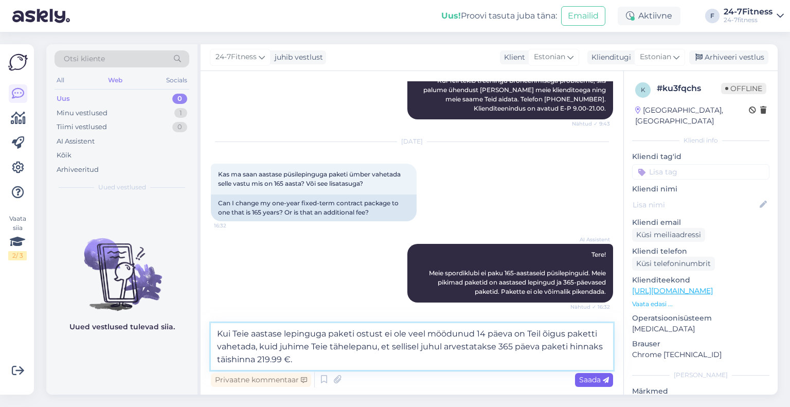
type textarea "Kui Teie aastase lepinguga paketi ostust ei ole veel möödunud 14 päeva on Teil …"
click at [588, 379] on span "Saada" at bounding box center [594, 379] width 30 height 9
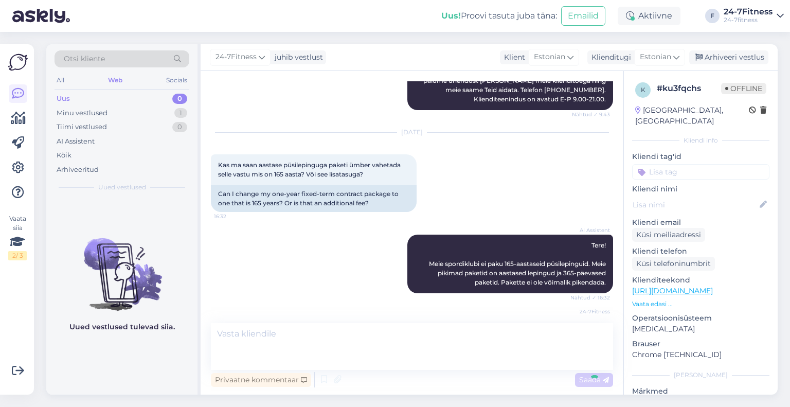
scroll to position [611, 0]
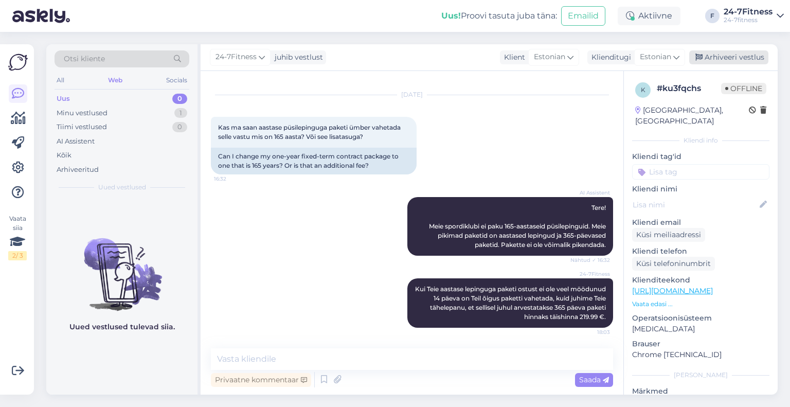
click at [748, 53] on div "Arhiveeri vestlus" at bounding box center [728, 57] width 79 height 14
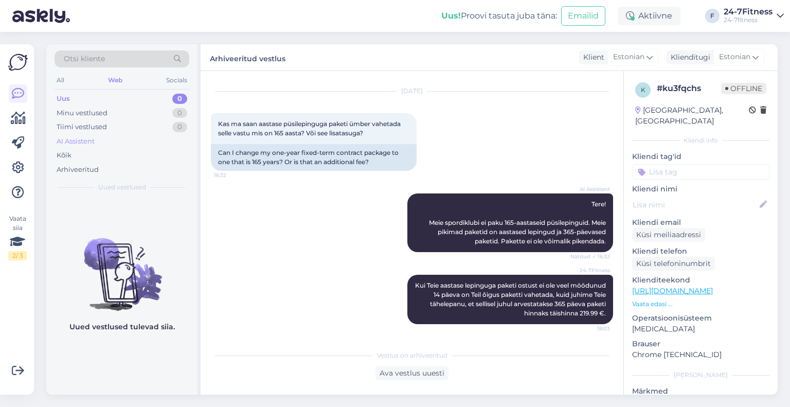
click at [72, 136] on div "AI Assistent" at bounding box center [76, 141] width 38 height 10
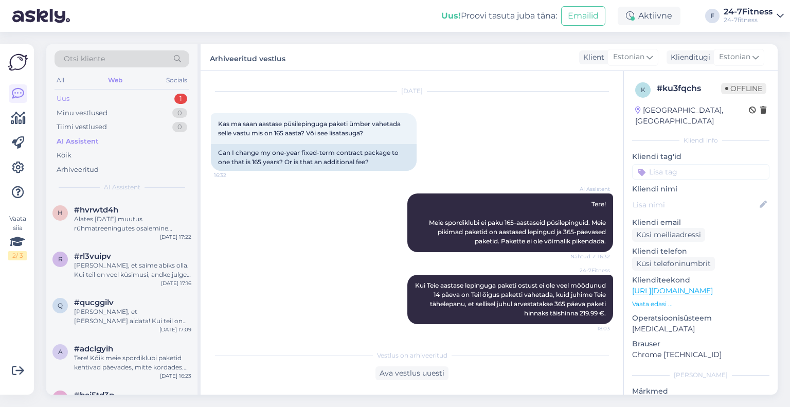
click at [144, 95] on div "Uus 1" at bounding box center [122, 99] width 135 height 14
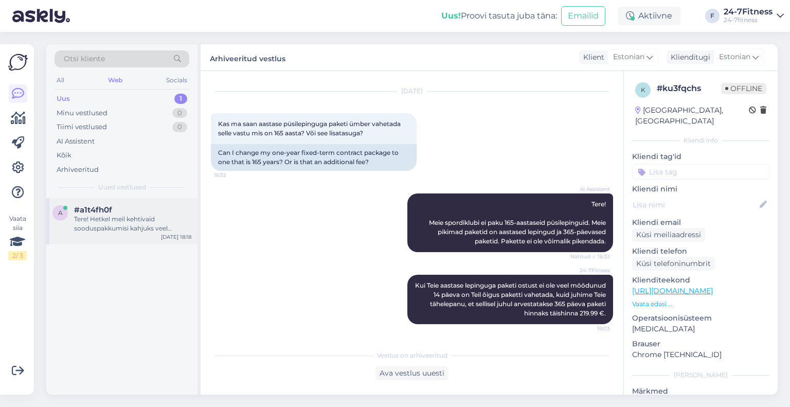
click at [146, 219] on div "Tere! Hetkel meil kehtivaid sooduspakkumisi kahjuks veel pakkuda ei ole. Kõikid…" at bounding box center [132, 224] width 117 height 19
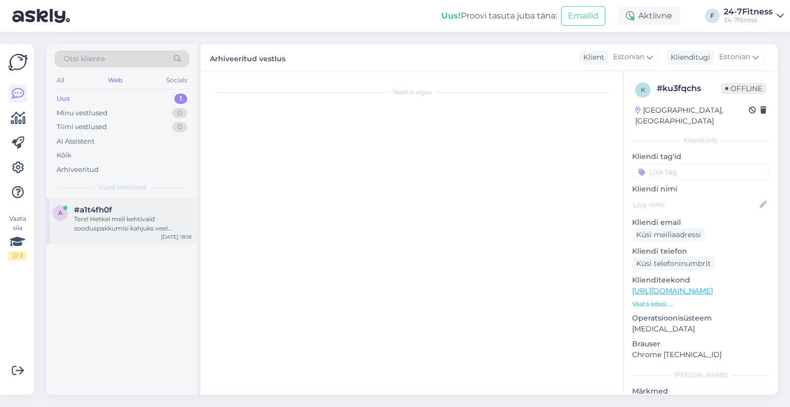
scroll to position [0, 0]
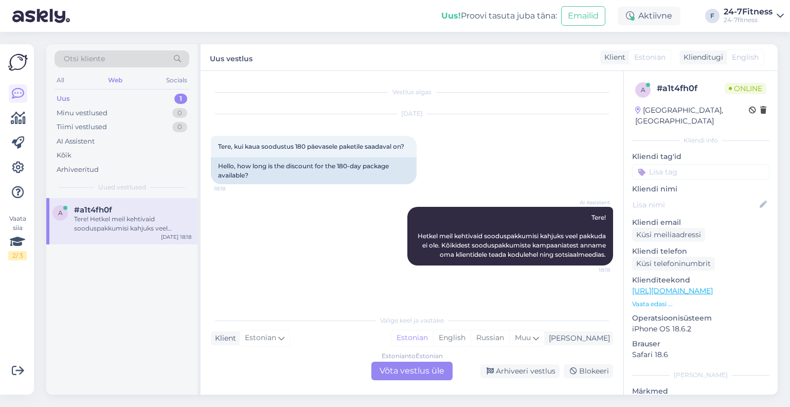
click at [423, 370] on div "Estonian to Estonian Võta vestlus üle" at bounding box center [411, 371] width 81 height 19
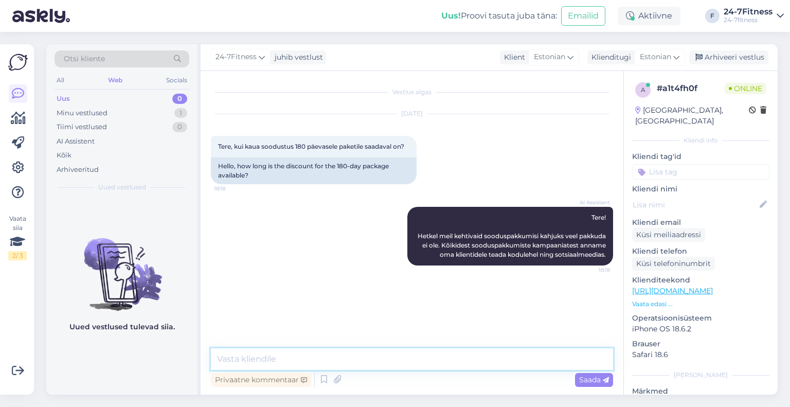
click at [327, 360] on textarea at bounding box center [412, 359] width 402 height 22
click at [84, 141] on div "AI Assistent" at bounding box center [76, 141] width 38 height 10
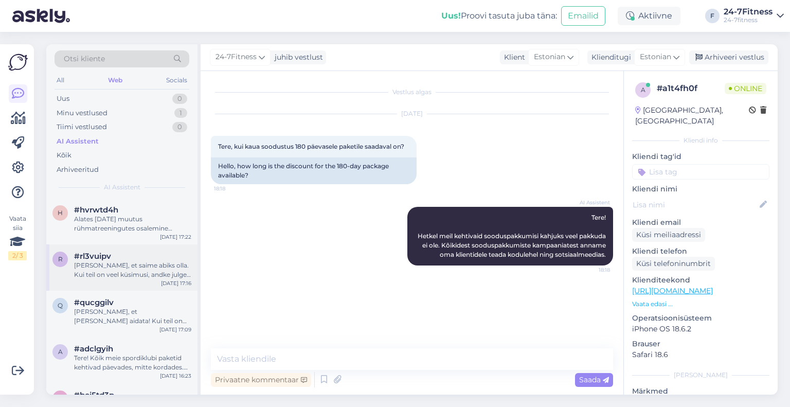
click at [111, 274] on div "[PERSON_NAME], et saime abiks olla. Kui teil on veel küsimusi, andke julgelt te…" at bounding box center [132, 270] width 117 height 19
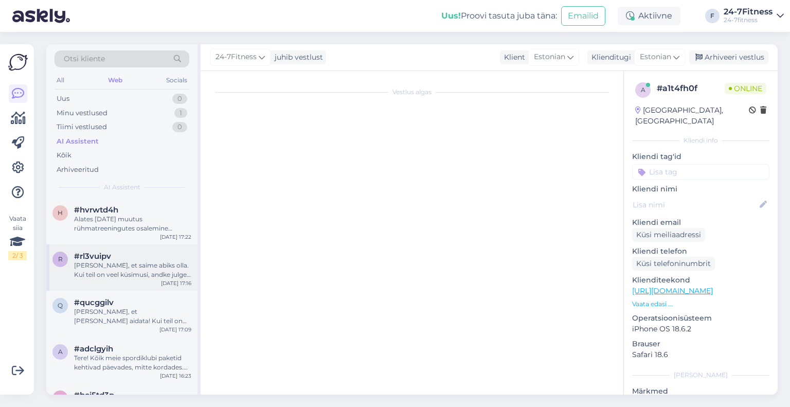
scroll to position [109, 0]
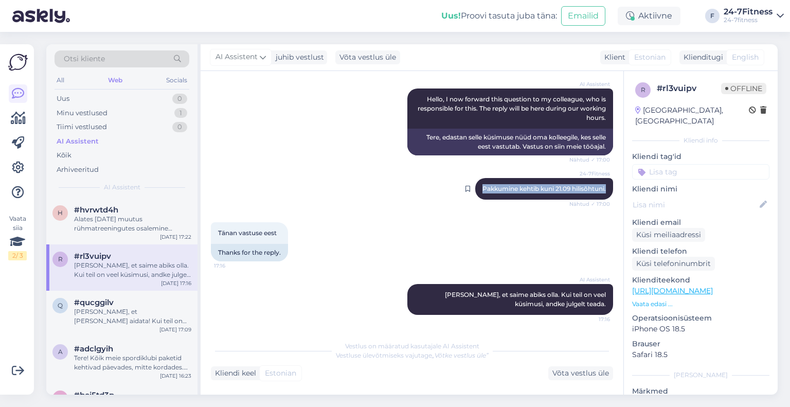
drag, startPoint x: 599, startPoint y: 187, endPoint x: 472, endPoint y: 187, distance: 127.1
click at [475, 187] on div "24-7Fitness Pakkumine kehtib kuni 21.09 hilisõhtuni. Nähtud ✓ 17:00" at bounding box center [544, 189] width 138 height 22
copy span "Pakkumine kehtib kuni 21.09 hilisõhtuni."
click at [110, 111] on div "Minu vestlused 1" at bounding box center [122, 113] width 135 height 14
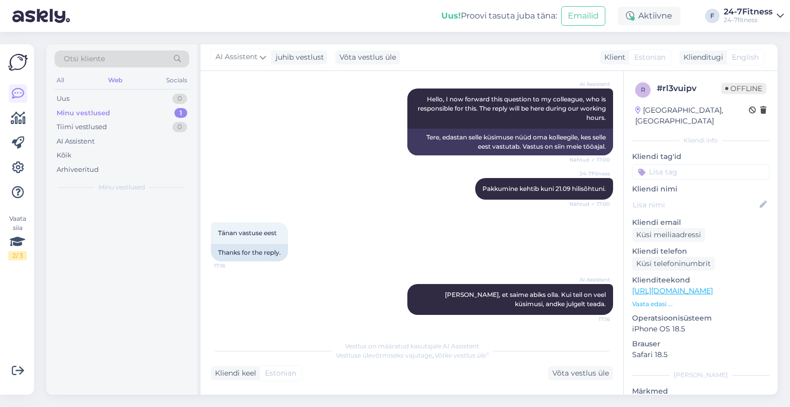
click at [120, 216] on div at bounding box center [121, 296] width 151 height 196
click at [129, 226] on div "Tere! Hetkel meil kehtivaid sooduspakkumisi kahjuks veel pakkuda ei ole. Kõikid…" at bounding box center [132, 224] width 117 height 19
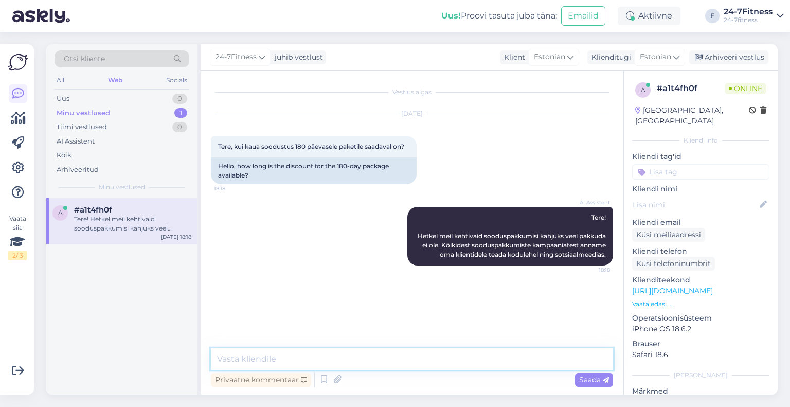
click at [356, 358] on textarea at bounding box center [412, 359] width 402 height 22
paste textarea "Pakkumine kehtib kuni 21.09 hilisõhtuni."
type textarea "Vabandame, parandame AI vastust! Pakkumine kehtib kuni 21.09 hilisõhtuni."
click at [587, 377] on span "Saada" at bounding box center [594, 379] width 30 height 9
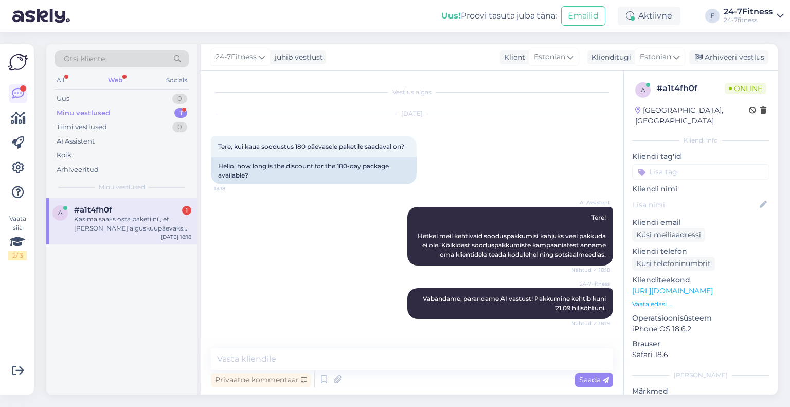
scroll to position [53, 0]
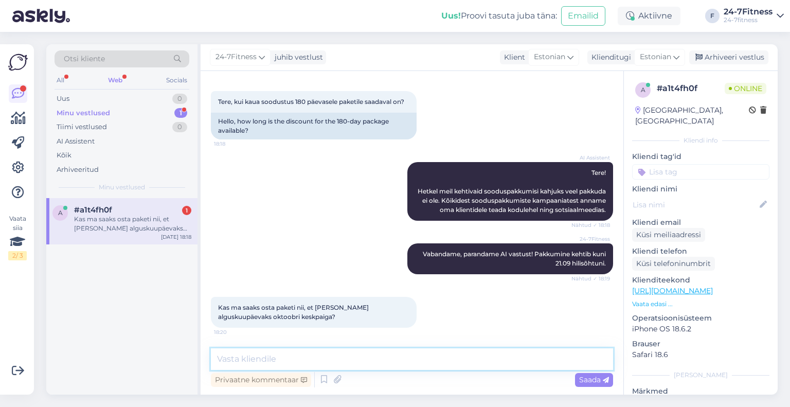
click at [315, 361] on textarea at bounding box center [412, 359] width 402 height 22
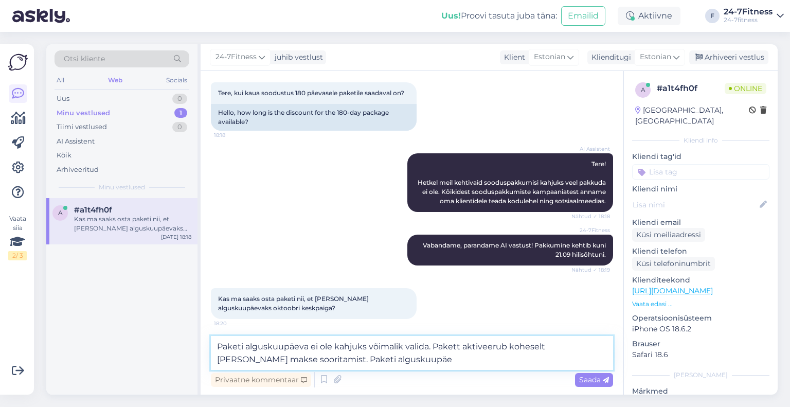
click at [336, 343] on textarea "Paketi alguskuupäeva ei ole kahjuks võimalik valida. Pakett aktiveerub koheselt…" at bounding box center [412, 353] width 402 height 34
click at [446, 364] on textarea "Paketi alguskuupäeva ei ole Teil endal kahjuks võimalik valida. Pakett aktiveer…" at bounding box center [412, 353] width 402 height 34
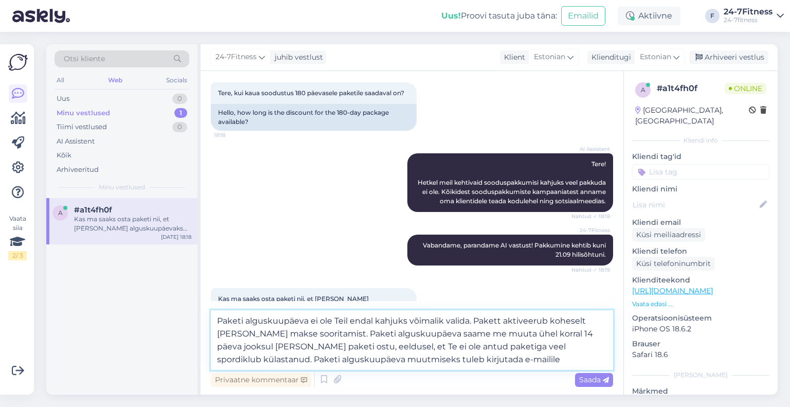
click at [512, 365] on textarea "Paketi alguskuupäeva ei ole Teil endal kahjuks võimalik valida. Pakett aktiveer…" at bounding box center [412, 340] width 402 height 60
paste textarea "[EMAIL_ADDRESS][DOMAIN_NAME]"
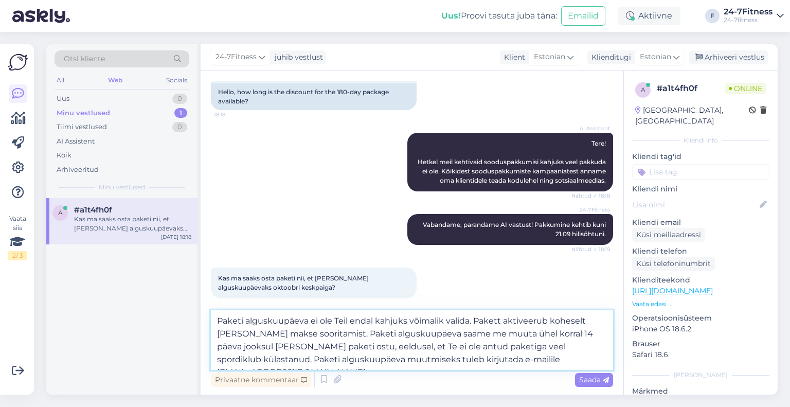
scroll to position [92, 0]
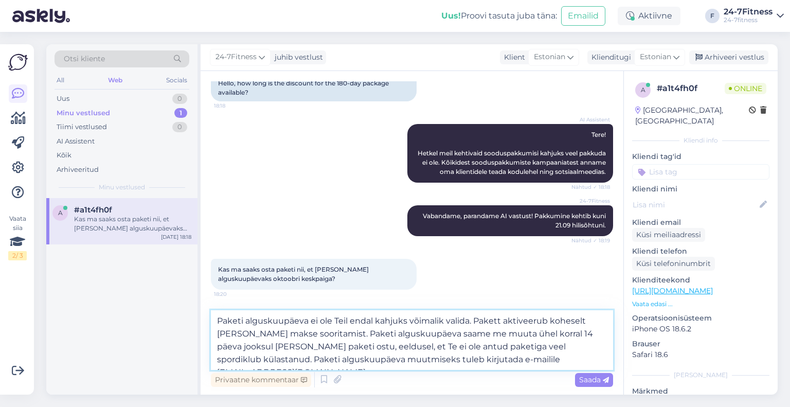
click at [533, 361] on textarea "Paketi alguskuupäeva ei ole Teil endal kahjuks võimalik valida. Pakett aktiveer…" at bounding box center [412, 340] width 402 height 60
click at [504, 346] on textarea "Paketi alguskuupäeva ei ole Teil endal kahjuks võimalik valida. Pakett aktiveer…" at bounding box center [412, 340] width 402 height 60
click at [359, 359] on textarea "Paketi alguskuupäeva ei ole Teil endal kahjuks võimalik valida. Pakett aktiveer…" at bounding box center [412, 340] width 402 height 60
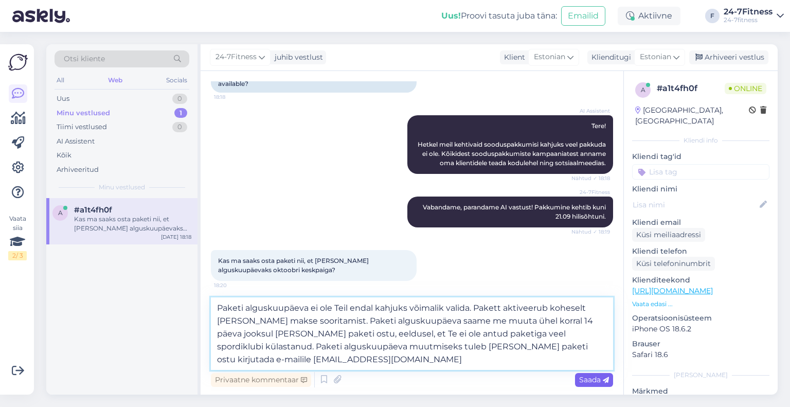
type textarea "Paketi alguskuupäeva ei ole Teil endal kahjuks võimalik valida. Pakett aktiveer…"
click at [590, 380] on span "Saada" at bounding box center [594, 379] width 30 height 9
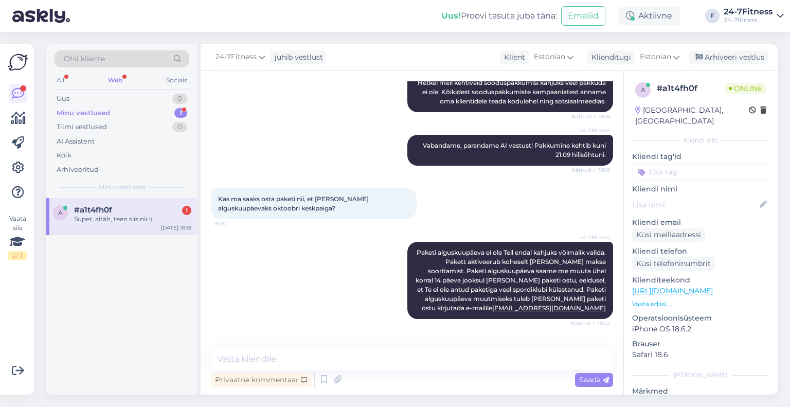
scroll to position [198, 0]
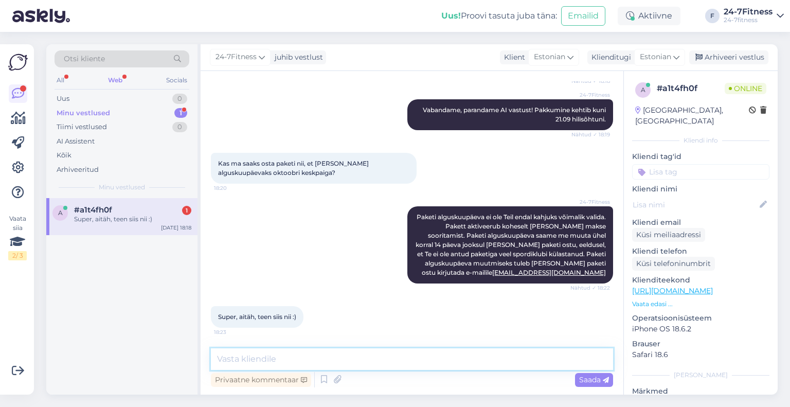
click at [294, 350] on textarea at bounding box center [412, 359] width 402 height 22
click at [128, 215] on div "Super, aitäh, teen siis nii :)" at bounding box center [132, 219] width 117 height 9
click at [741, 61] on div "Arhiveeri vestlus" at bounding box center [728, 57] width 79 height 14
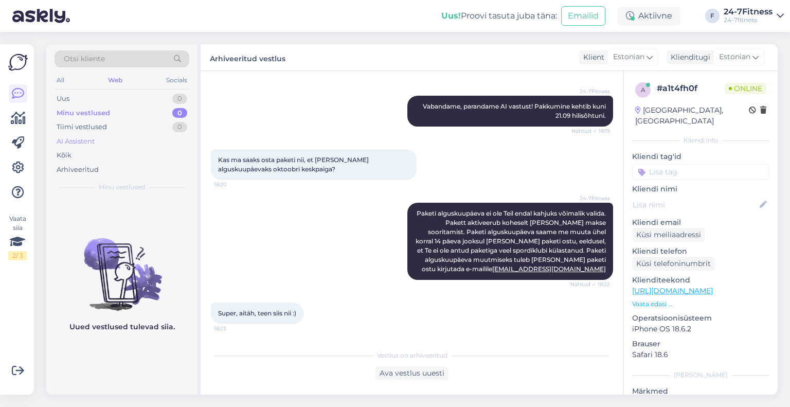
click at [91, 142] on div "AI Assistent" at bounding box center [76, 141] width 38 height 10
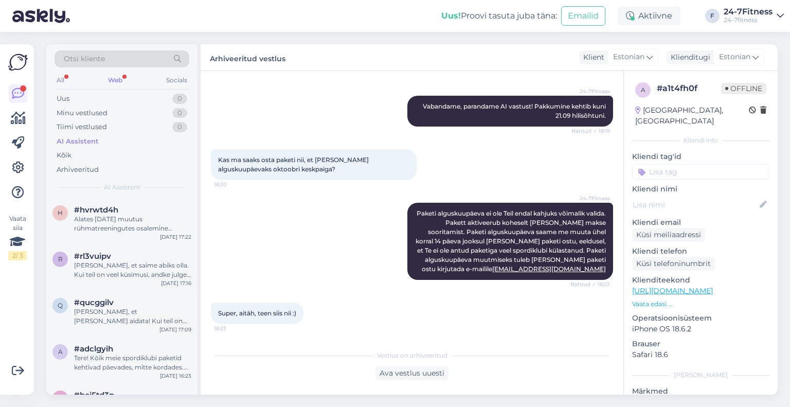
click at [116, 77] on div "Web" at bounding box center [115, 80] width 19 height 13
click at [121, 228] on div "Tere! Praegusel hetkel kalisteenika treeninguid ei toimu. Võib-olla hakkavad ka…" at bounding box center [132, 224] width 117 height 19
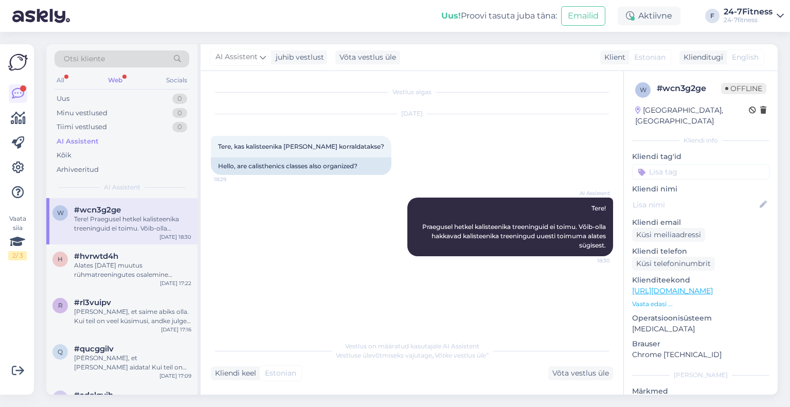
click at [115, 72] on div "Otsi kliente" at bounding box center [122, 61] width 135 height 23
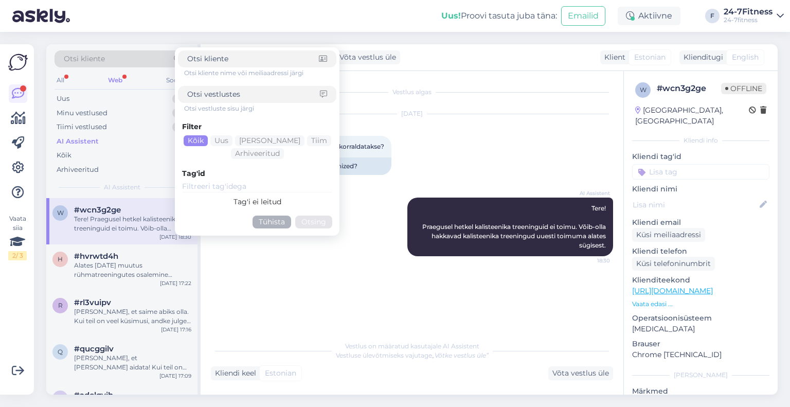
click at [116, 78] on div "Web" at bounding box center [115, 80] width 19 height 13
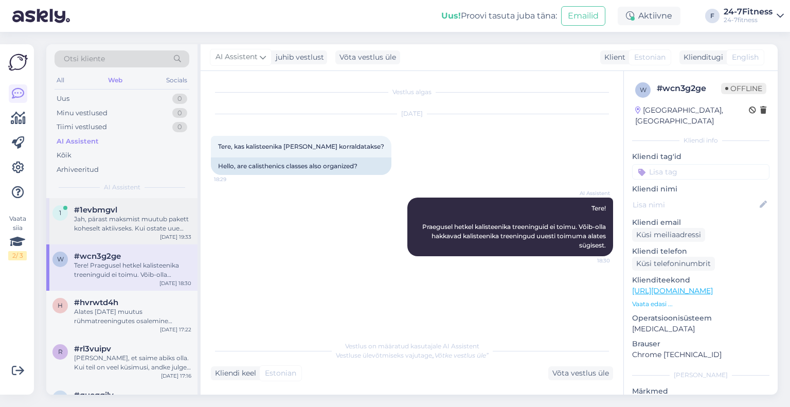
click at [131, 212] on div "#1evbmgvl" at bounding box center [132, 209] width 117 height 9
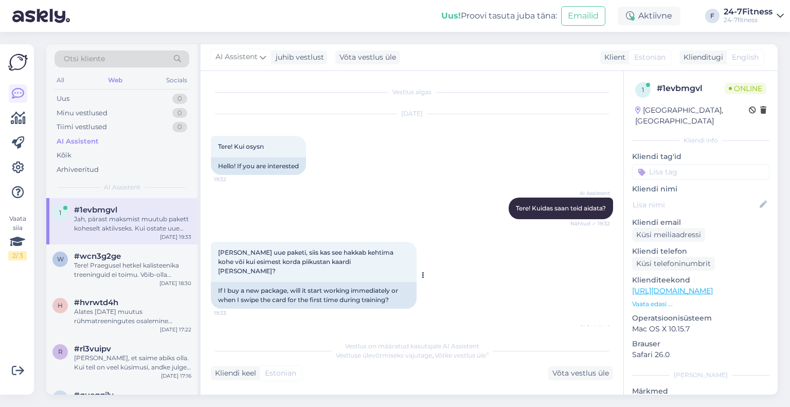
scroll to position [56, 0]
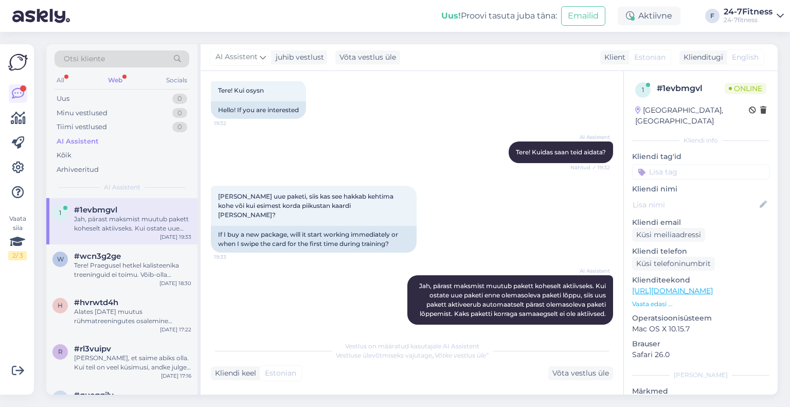
click at [103, 82] on div "All Web Socials" at bounding box center [122, 82] width 135 height 16
click at [117, 82] on div "Web" at bounding box center [115, 80] width 19 height 13
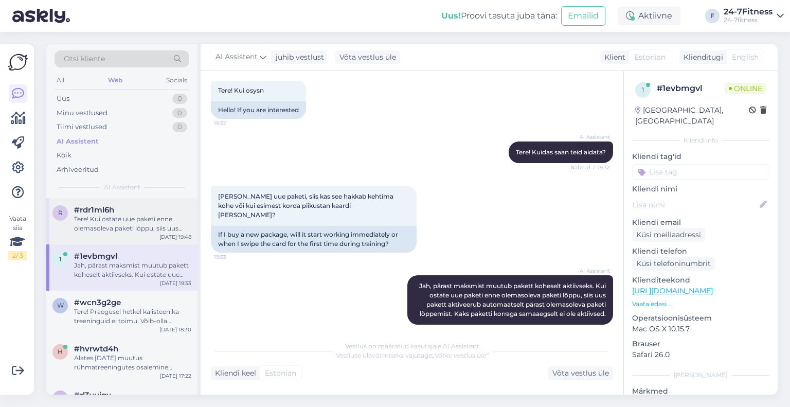
click at [123, 198] on div "r #rdr1ml6h Tere! Kui ostate uue paketi enne olemasoleva paketi lõppu, siis uus…" at bounding box center [121, 221] width 151 height 46
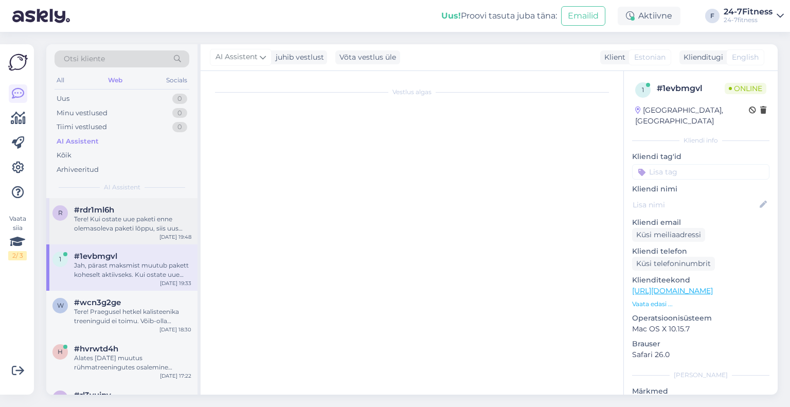
scroll to position [0, 0]
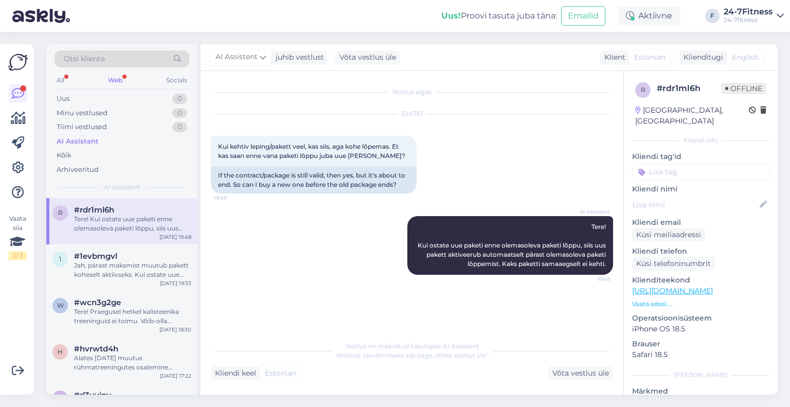
click at [106, 80] on div "Web" at bounding box center [115, 80] width 19 height 13
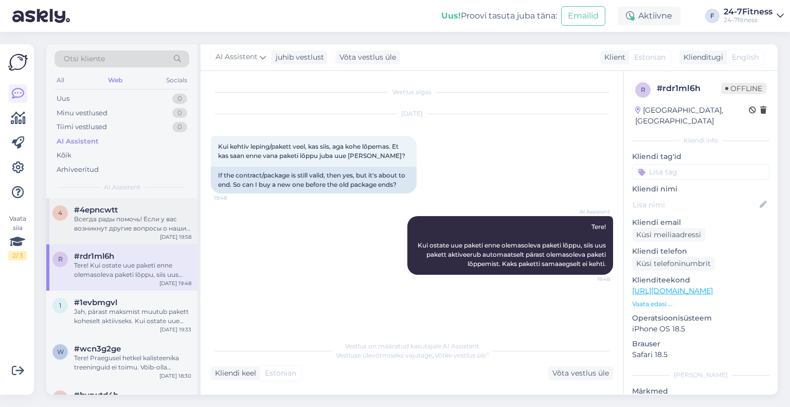
click at [107, 216] on div "Всегда рады помочь! Если у вас возникнут другие вопросы о наших услугах, не сте…" at bounding box center [132, 224] width 117 height 19
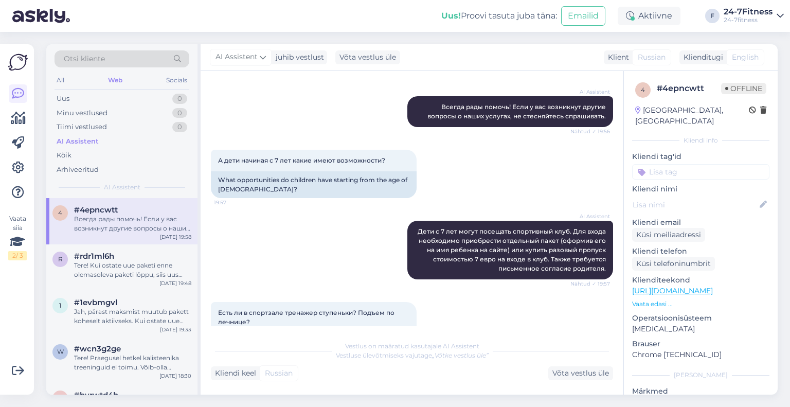
scroll to position [514, 0]
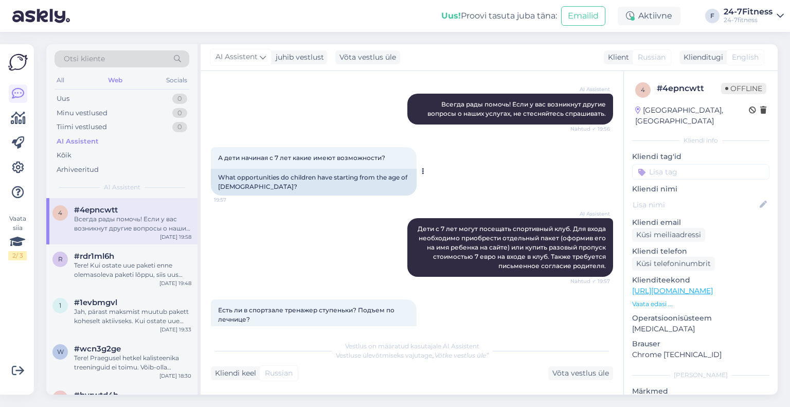
drag, startPoint x: 376, startPoint y: 170, endPoint x: 332, endPoint y: 186, distance: 46.4
click at [332, 186] on div "What opportunities do children have starting from the age of [DEMOGRAPHIC_DATA]?" at bounding box center [314, 182] width 206 height 27
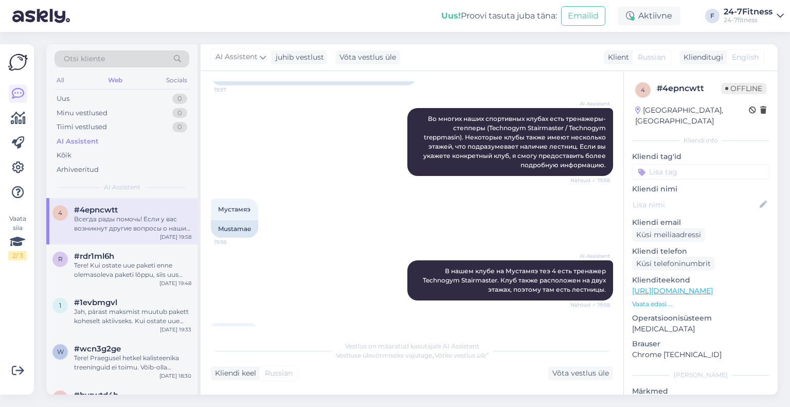
scroll to position [765, 0]
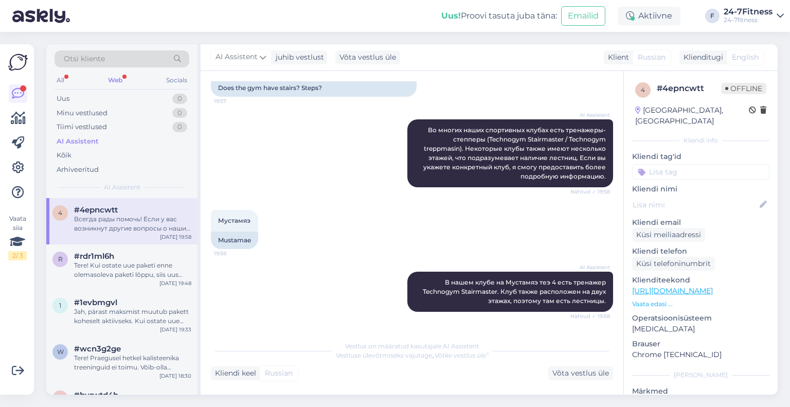
click at [115, 86] on div "All Web Socials" at bounding box center [122, 82] width 135 height 16
click at [117, 80] on div "Web" at bounding box center [115, 80] width 19 height 13
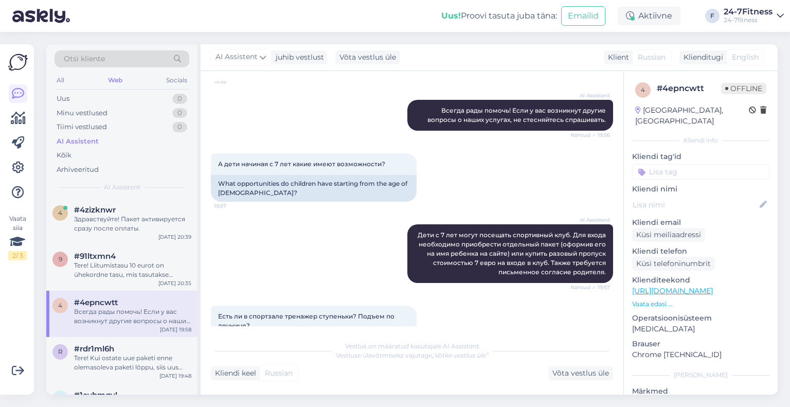
scroll to position [868, 0]
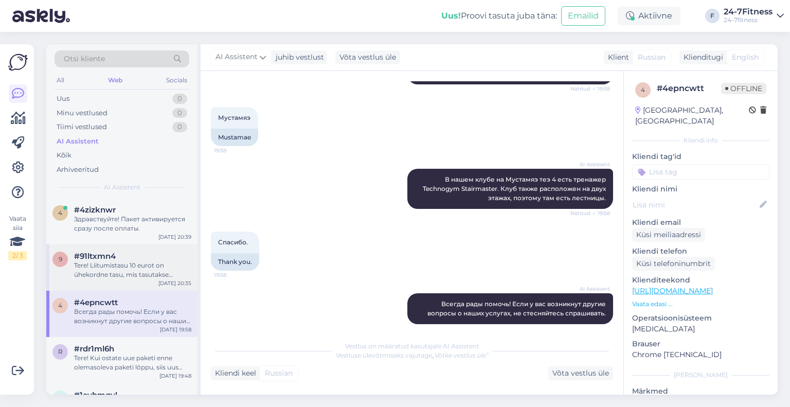
click at [142, 280] on div "9 #91ltxmn4 Tere! Liitumistasu 10 eurot on ühekordne tasu, mis tasutakse spordi…" at bounding box center [121, 267] width 151 height 46
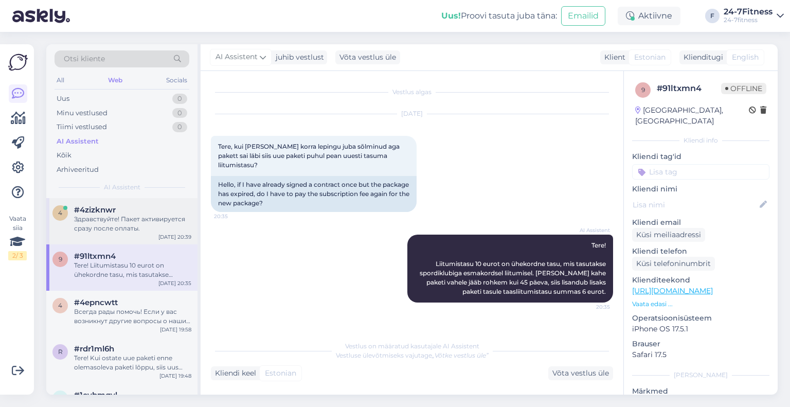
click at [116, 234] on div "4 #4zizknwr Здравствуйте! Пакет активируется сразу после оплаты. [DATE] 20:39" at bounding box center [121, 221] width 151 height 46
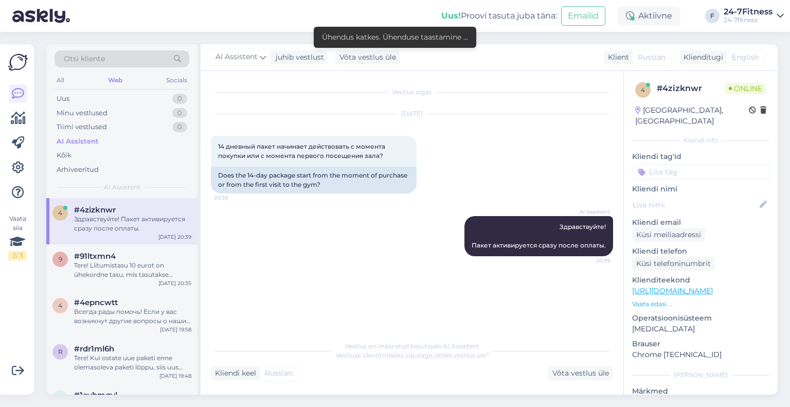
click at [254, 33] on div "Otsi kliente All Web Socials Uus 0 Minu vestlused 0 Tiimi vestlused 0 AI Assist…" at bounding box center [415, 219] width 750 height 375
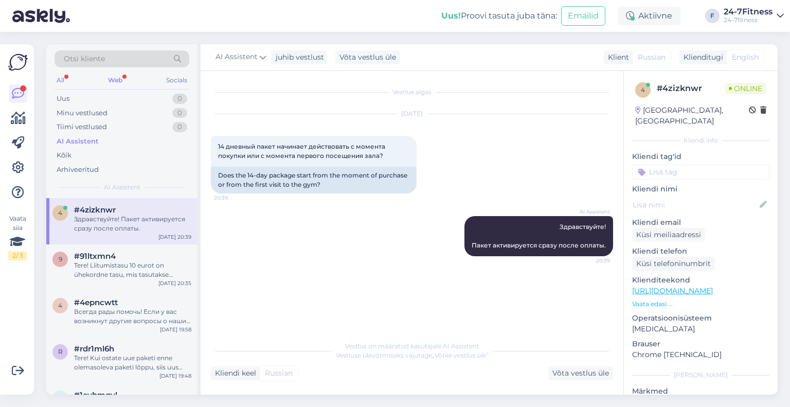
click at [111, 80] on div "Web" at bounding box center [115, 80] width 19 height 13
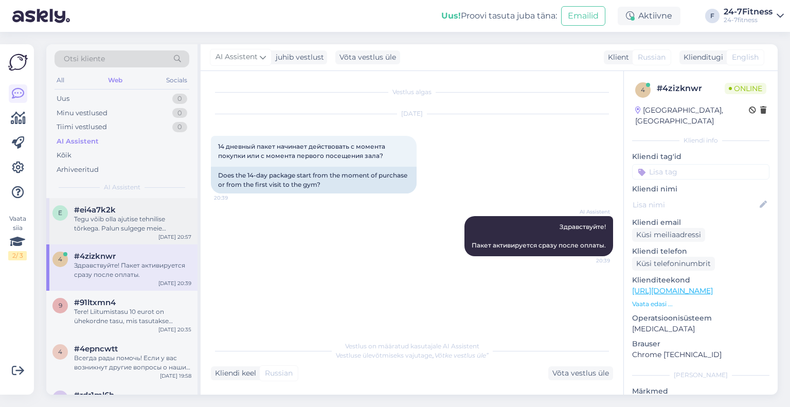
click at [142, 220] on div "Tegu võib olla ajutise tehnilise tõrkega. Palun sulgege meie koduleht/äpp ning …" at bounding box center [132, 224] width 117 height 19
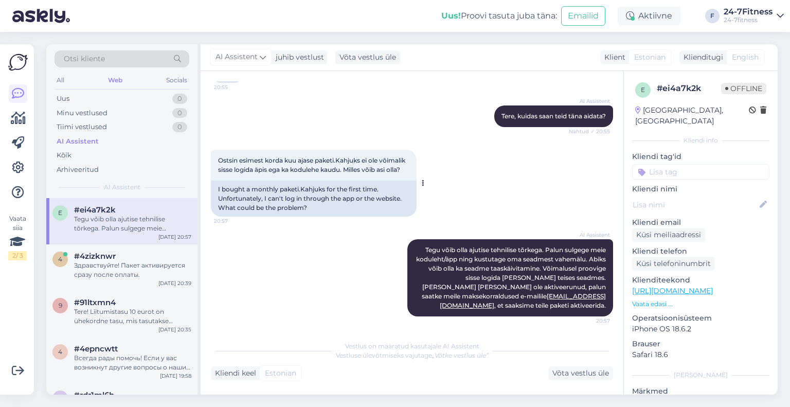
scroll to position [93, 0]
